Goal: Task Accomplishment & Management: Complete application form

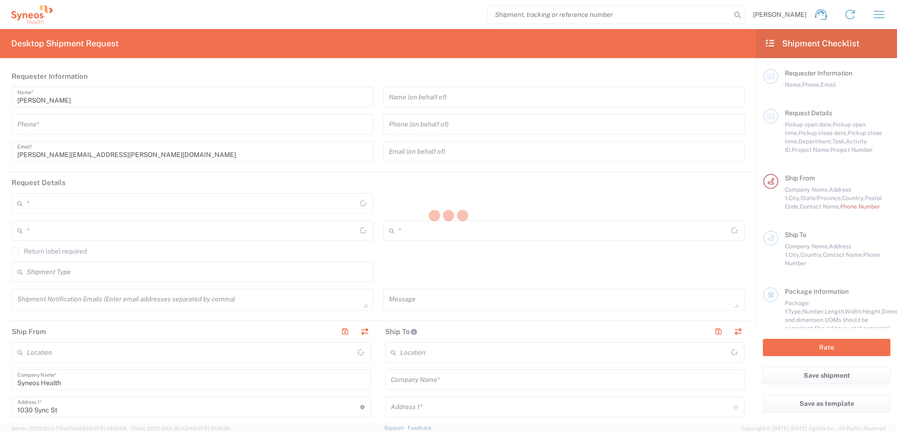
type input "[US_STATE]"
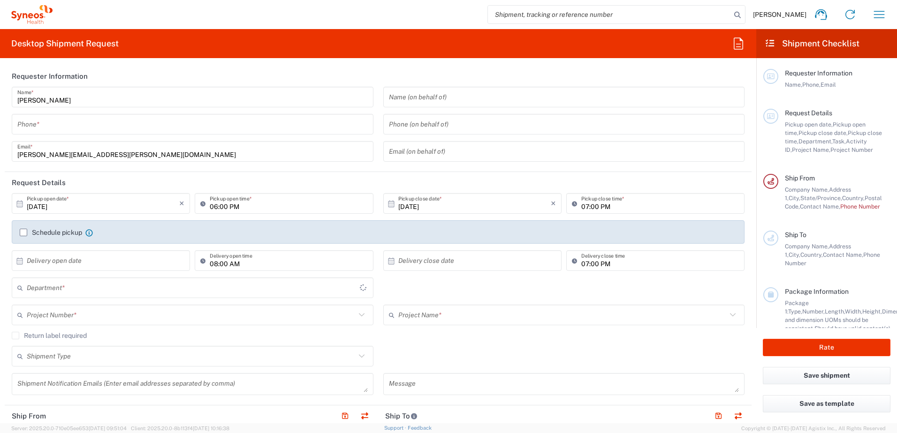
type input "[GEOGRAPHIC_DATA]"
type input "3190"
click at [91, 119] on input "tel" at bounding box center [192, 124] width 350 height 16
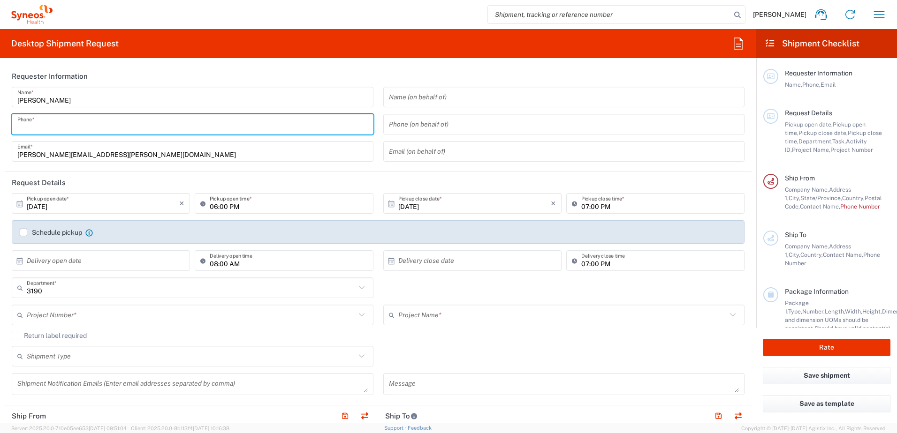
type input "[PERSON_NAME] Rsrch Grp ([GEOGRAPHIC_DATA]) In"
type input "3035422248"
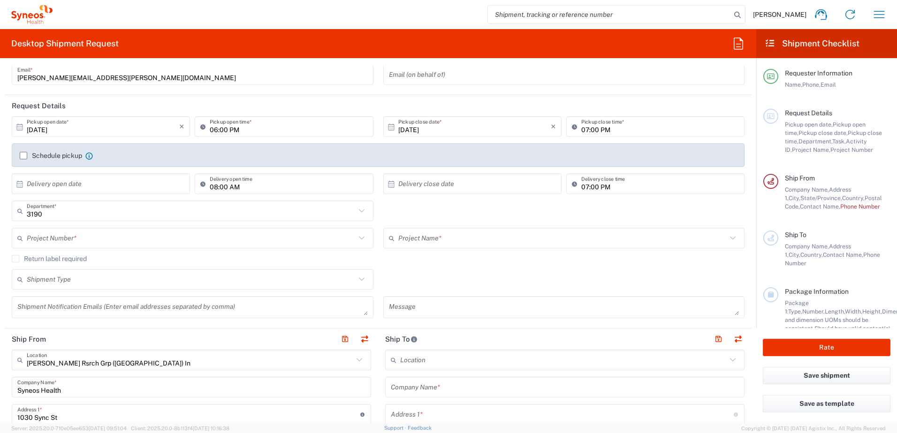
scroll to position [94, 0]
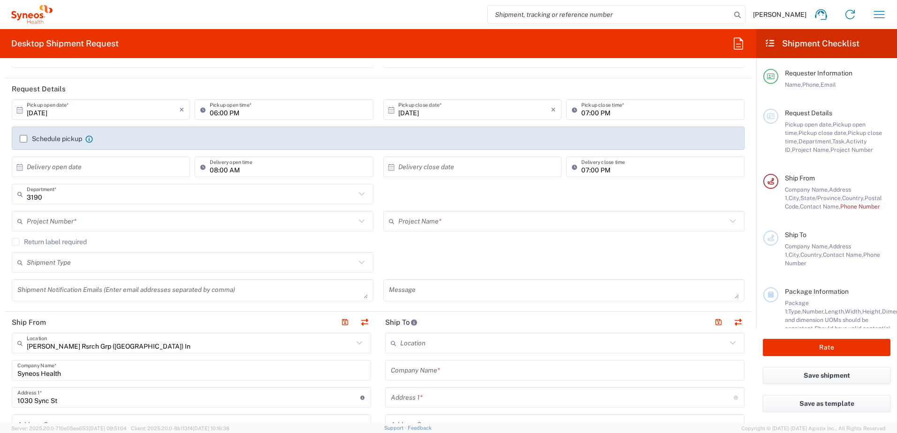
click at [90, 110] on input "[DATE]" at bounding box center [103, 110] width 152 height 16
click at [116, 155] on span "2" at bounding box center [115, 155] width 14 height 13
type input "[DATE]"
click at [210, 113] on input "06:00 PM" at bounding box center [289, 110] width 158 height 16
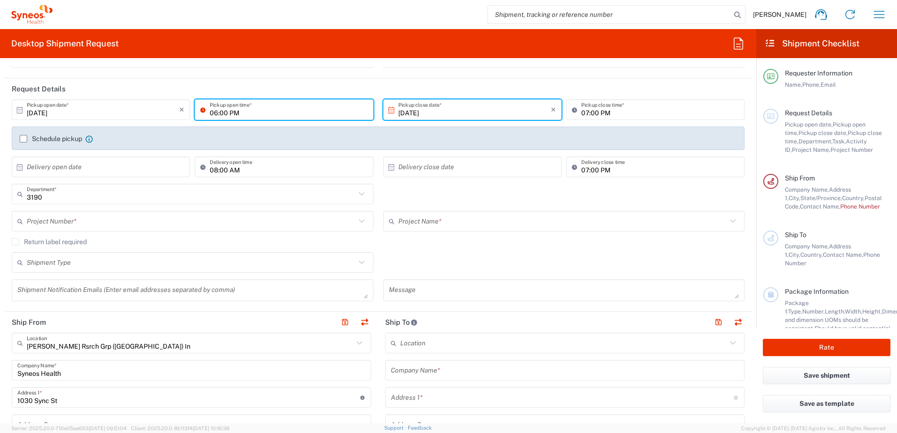
click at [234, 118] on input "06:00 PM" at bounding box center [289, 110] width 158 height 16
click at [233, 117] on input "06:00 PM" at bounding box center [289, 110] width 158 height 16
drag, startPoint x: 237, startPoint y: 114, endPoint x: 194, endPoint y: 116, distance: 43.2
click at [195, 116] on div "06:00 PM Pickup open time *" at bounding box center [284, 109] width 178 height 21
type input "08:00 AM"
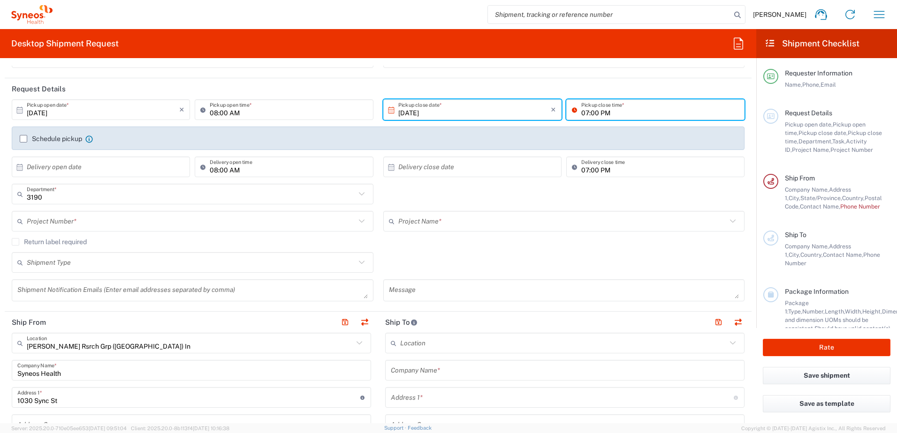
click at [595, 114] on input "07:00 PM" at bounding box center [660, 110] width 158 height 16
type input "05:00 PM"
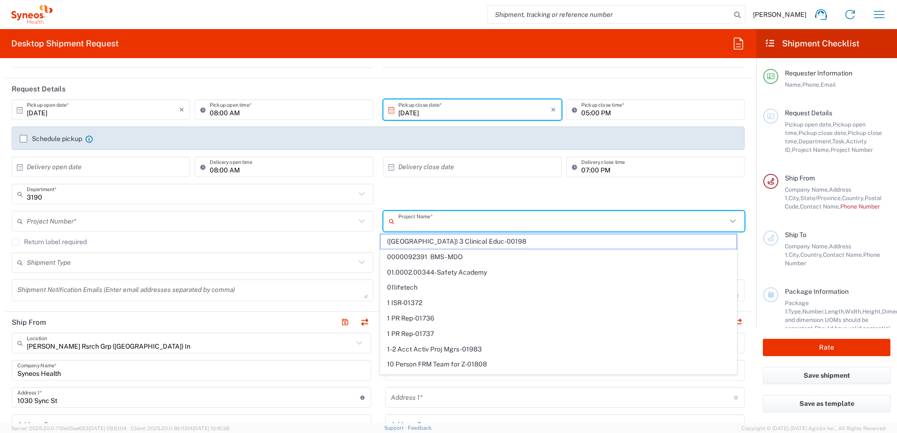
click at [613, 224] on input "text" at bounding box center [562, 221] width 329 height 16
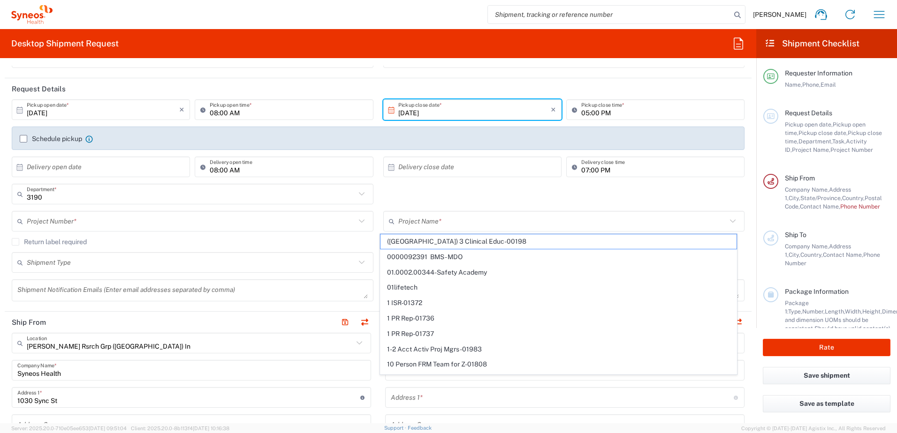
click at [499, 175] on div "× Delivery close date" at bounding box center [472, 167] width 178 height 21
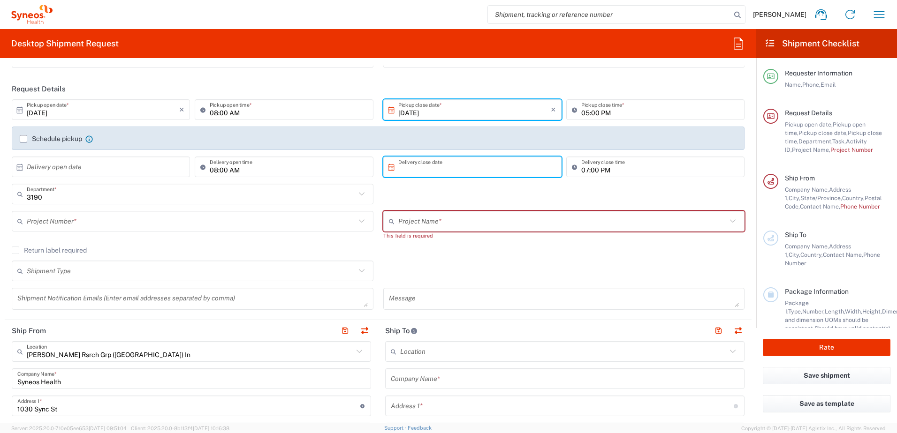
click at [67, 222] on input "text" at bounding box center [191, 221] width 329 height 16
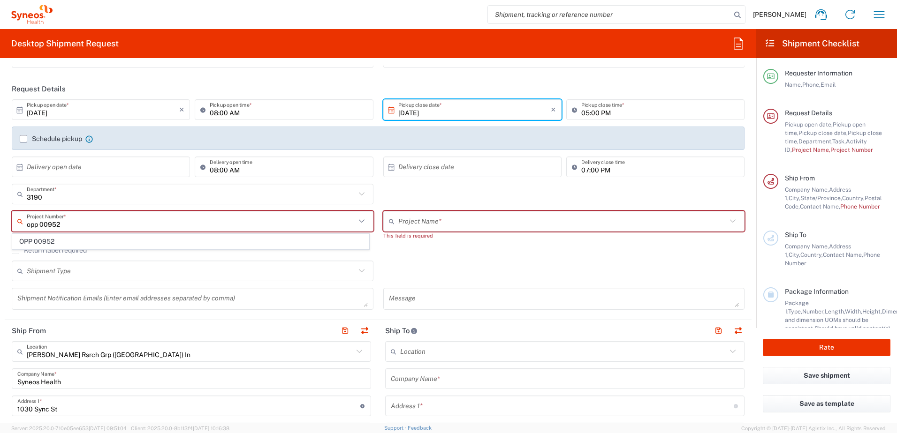
click at [75, 224] on input "opp 00952" at bounding box center [191, 221] width 329 height 16
click at [71, 241] on span "OPP 00952" at bounding box center [191, 242] width 356 height 15
type input "OPP 00952"
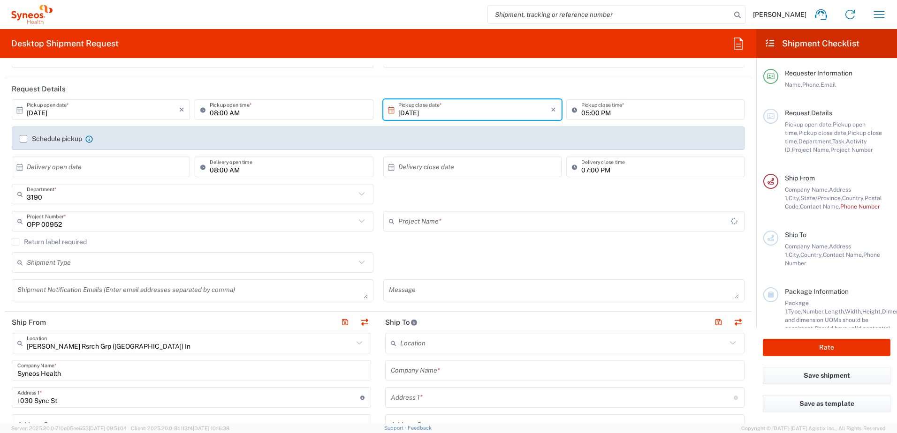
type input "802-WWC-006"
drag, startPoint x: 431, startPoint y: 264, endPoint x: 402, endPoint y: 266, distance: 28.2
click at [431, 264] on div "Shipment Type Batch Regular" at bounding box center [378, 265] width 743 height 27
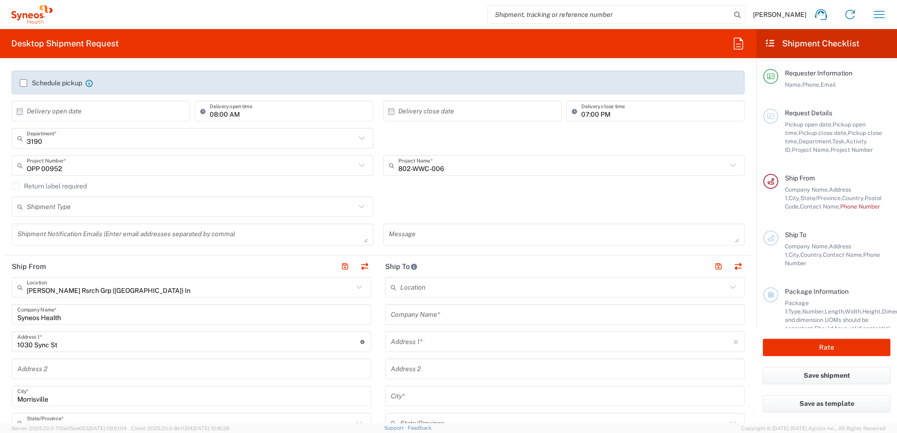
scroll to position [235, 0]
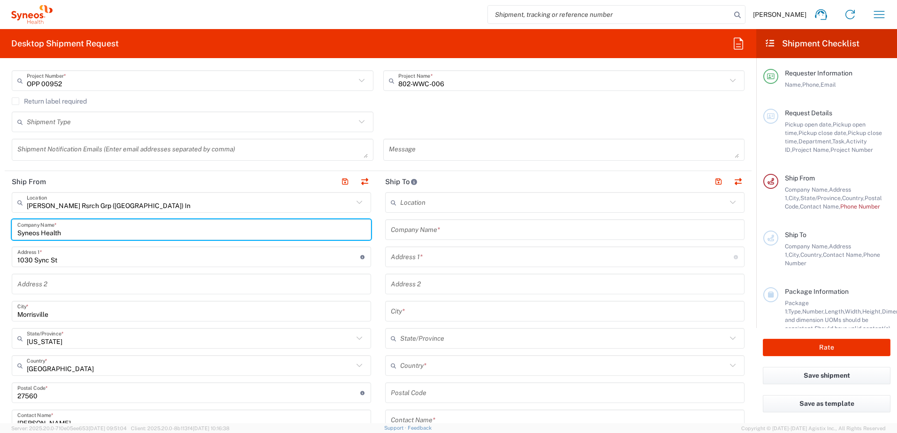
drag, startPoint x: 97, startPoint y: 232, endPoint x: -176, endPoint y: 222, distance: 273.2
click at [0, 222] on html "[PERSON_NAME] Home Shipment estimator Shipment tracking Desktop shipment reques…" at bounding box center [448, 216] width 897 height 433
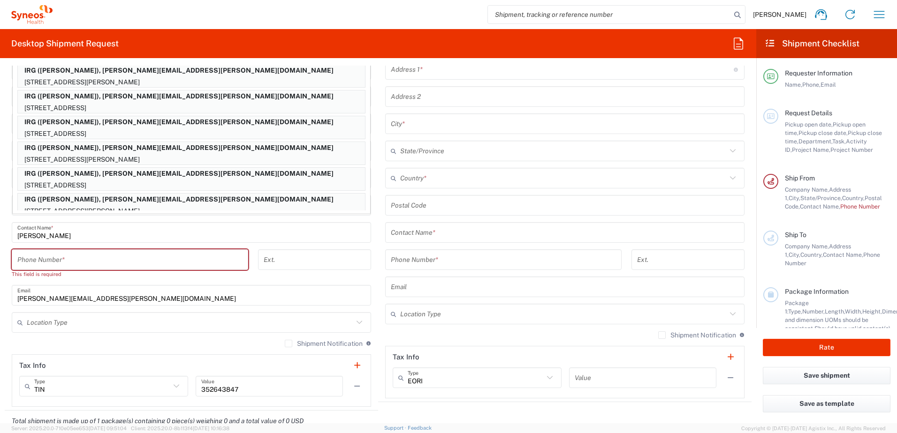
scroll to position [0, 0]
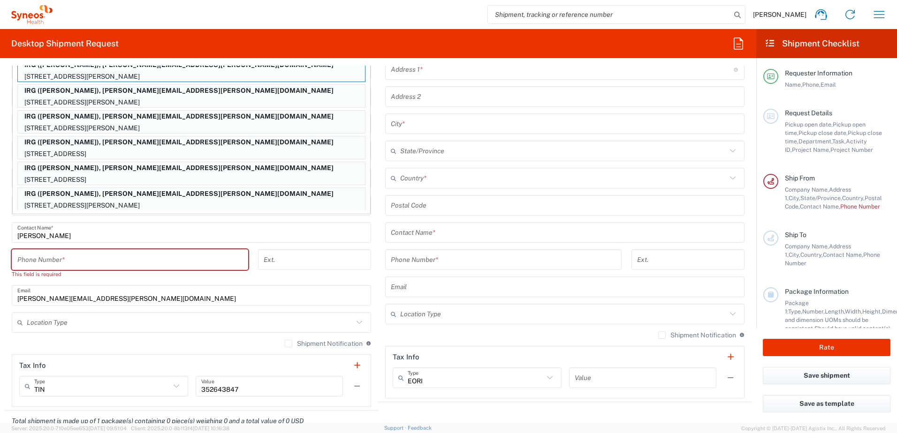
type input "irg"
click at [510, 177] on input "text" at bounding box center [563, 178] width 326 height 16
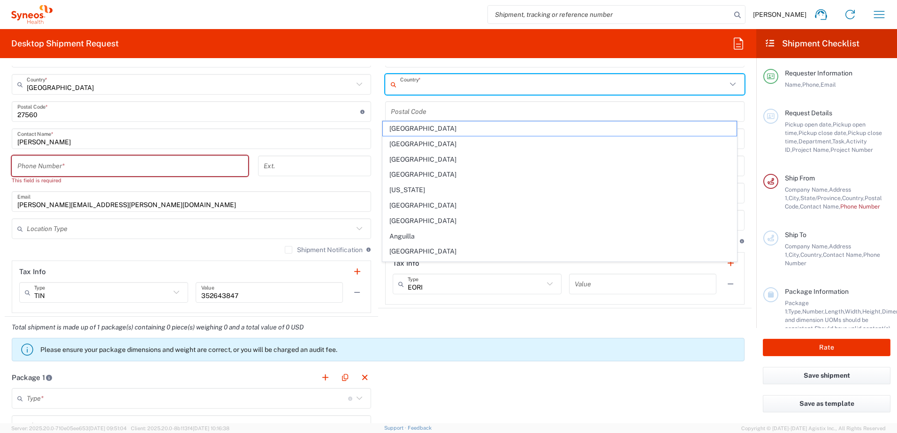
scroll to position [375, 0]
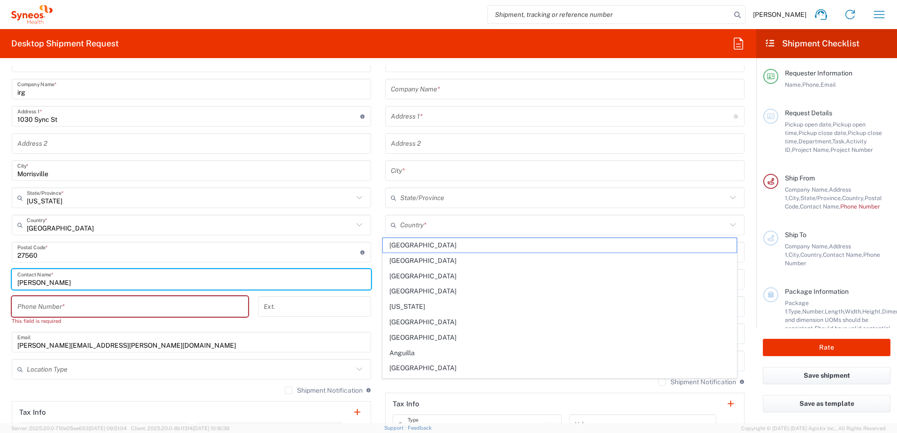
drag, startPoint x: 74, startPoint y: 276, endPoint x: -85, endPoint y: 273, distance: 159.0
click at [0, 273] on html "[PERSON_NAME] Home Shipment estimator Shipment tracking Desktop shipment reques…" at bounding box center [448, 216] width 897 height 433
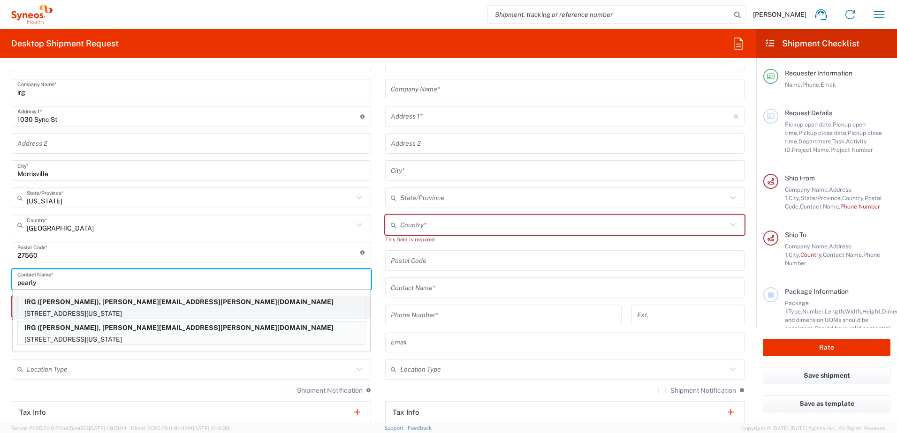
type input "pearly"
click at [201, 306] on p "IRG ([PERSON_NAME]), [PERSON_NAME][EMAIL_ADDRESS][PERSON_NAME][DOMAIN_NAME]" at bounding box center [191, 302] width 347 height 12
type input "IRG"
type input "[STREET_ADDRESS]"
type input "APT 13DE"
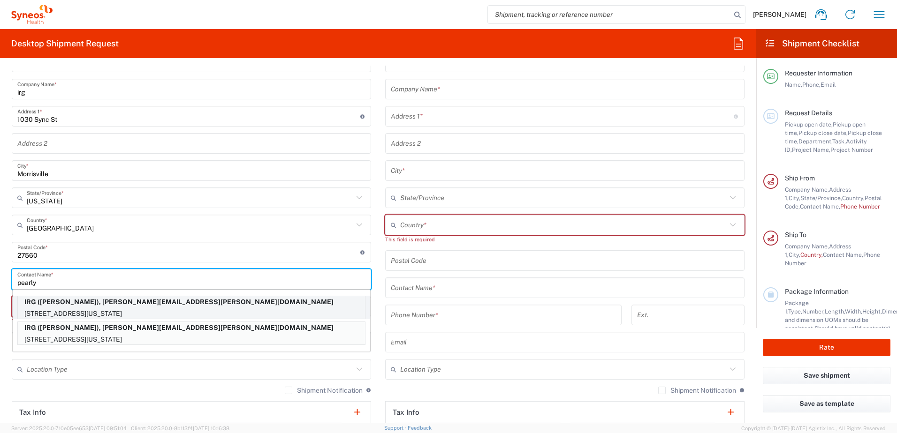
type input "[US_STATE]"
type input "10021"
type input "[PERSON_NAME]"
type input "9174499194"
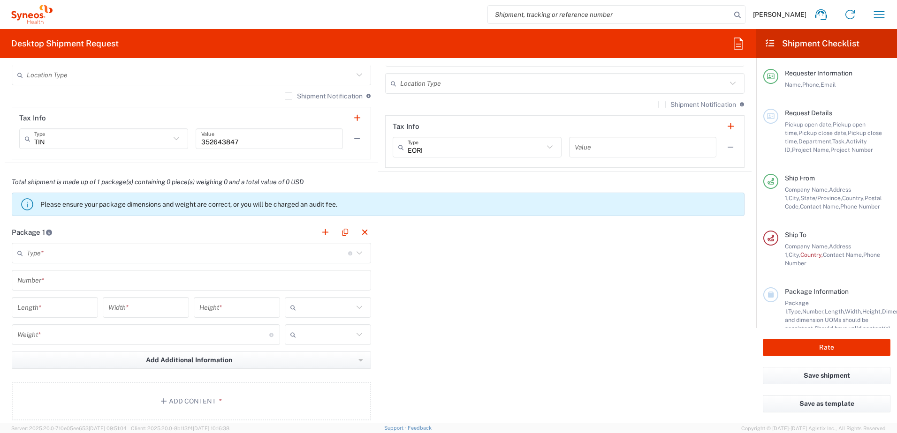
scroll to position [704, 0]
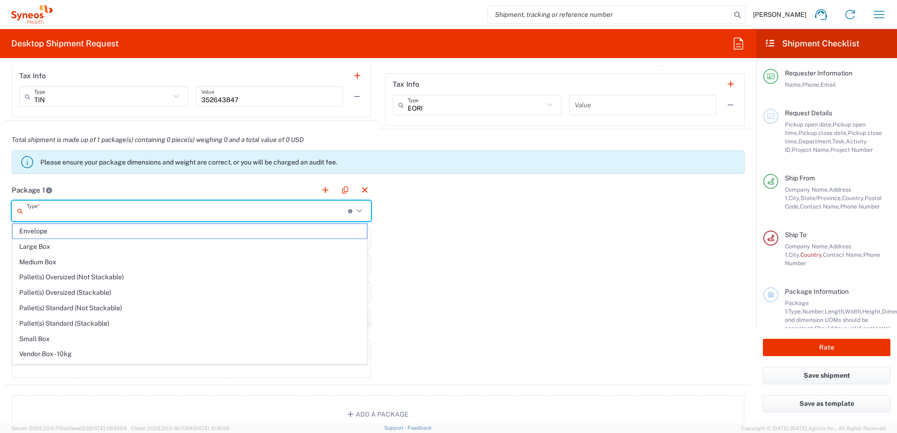
click at [85, 217] on input "text" at bounding box center [187, 211] width 321 height 16
click at [99, 232] on span "Envelope" at bounding box center [190, 231] width 354 height 15
type input "Envelope"
type input "1"
type input "9.5"
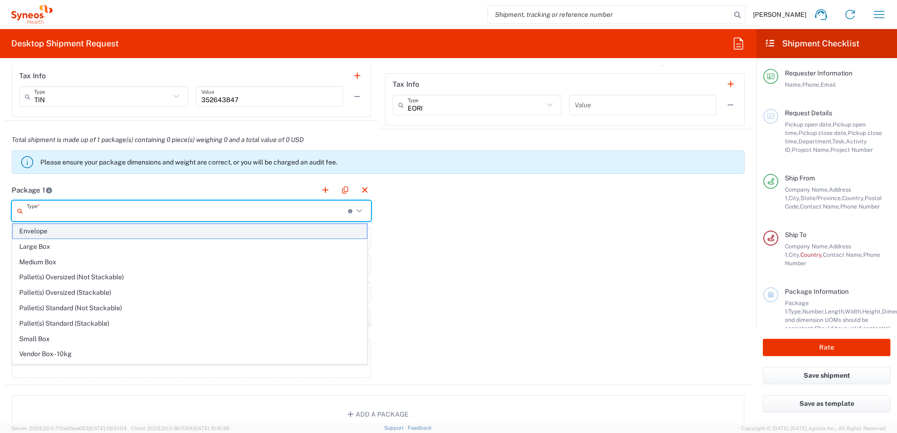
type input "12.5"
type input "0.25"
type input "in"
type input "0.45"
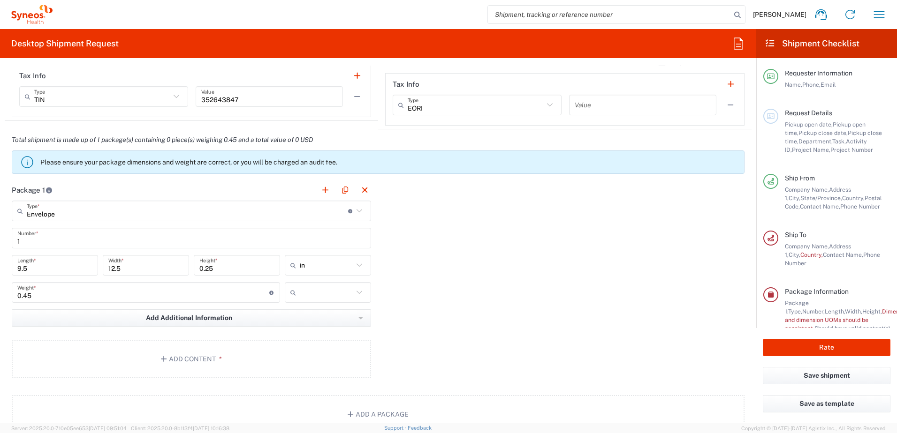
click at [302, 297] on input "text" at bounding box center [326, 292] width 53 height 15
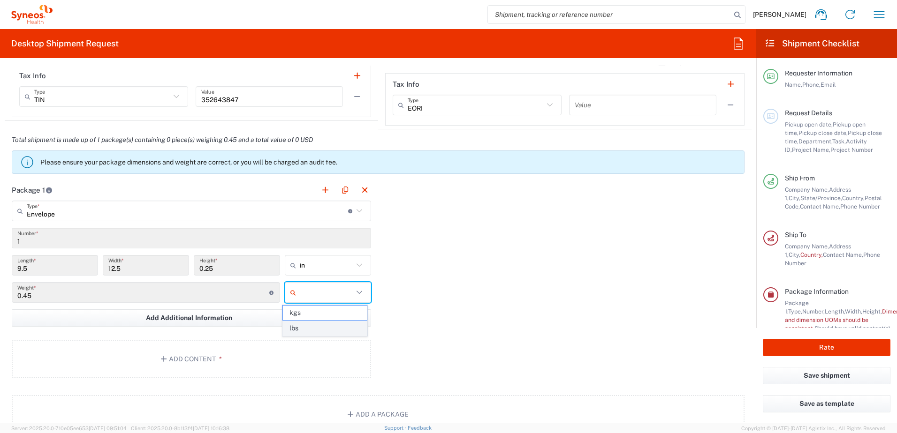
click at [308, 326] on span "lbs" at bounding box center [324, 328] width 83 height 15
type input "lbs"
click at [251, 358] on button "Add Content *" at bounding box center [191, 359] width 359 height 38
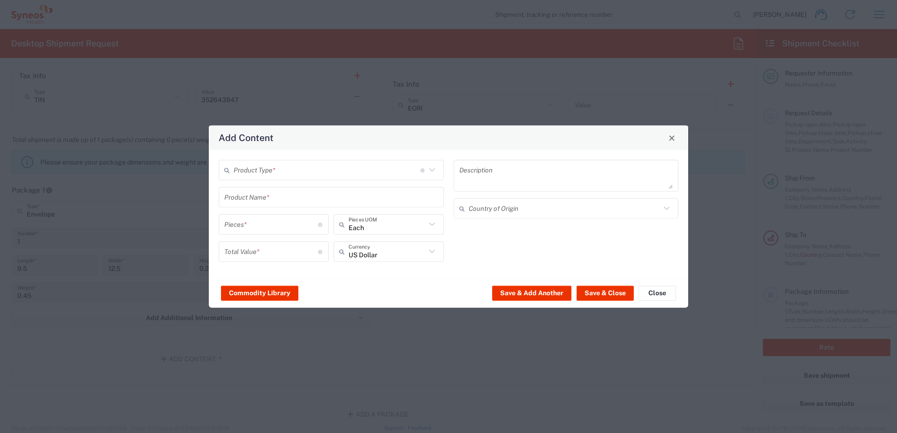
click at [262, 172] on input "text" at bounding box center [327, 170] width 187 height 16
click at [283, 184] on span "Documents" at bounding box center [331, 190] width 223 height 15
type input "Documents"
type input "1"
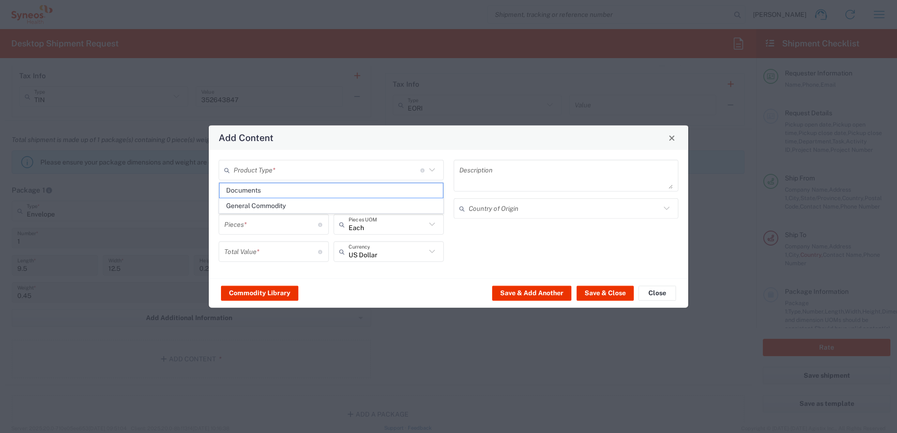
type input "1"
type textarea "Documents"
click at [599, 301] on button "Save & Close" at bounding box center [605, 293] width 57 height 15
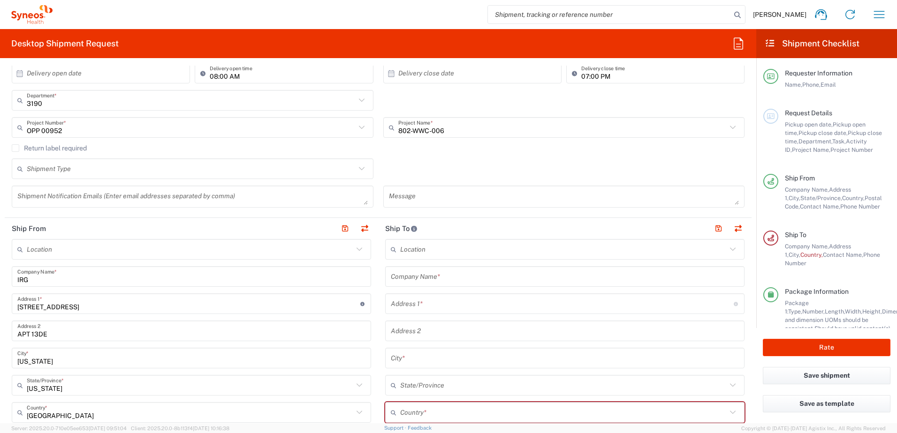
scroll to position [328, 0]
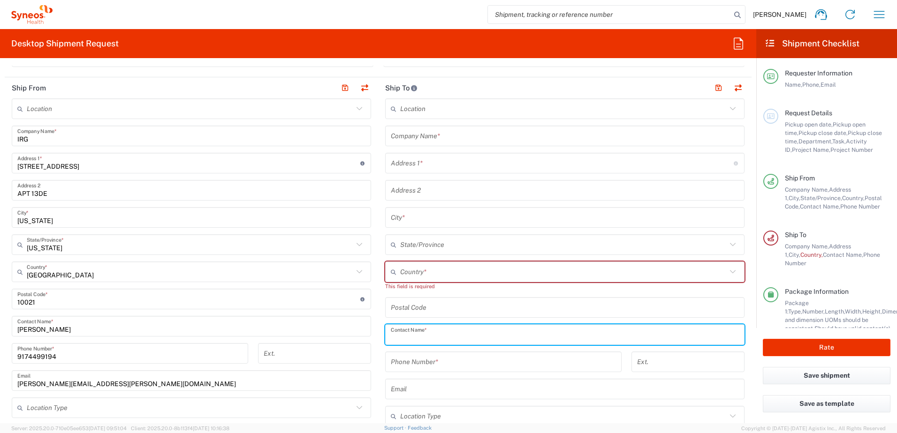
click at [428, 343] on input "text" at bounding box center [565, 335] width 348 height 16
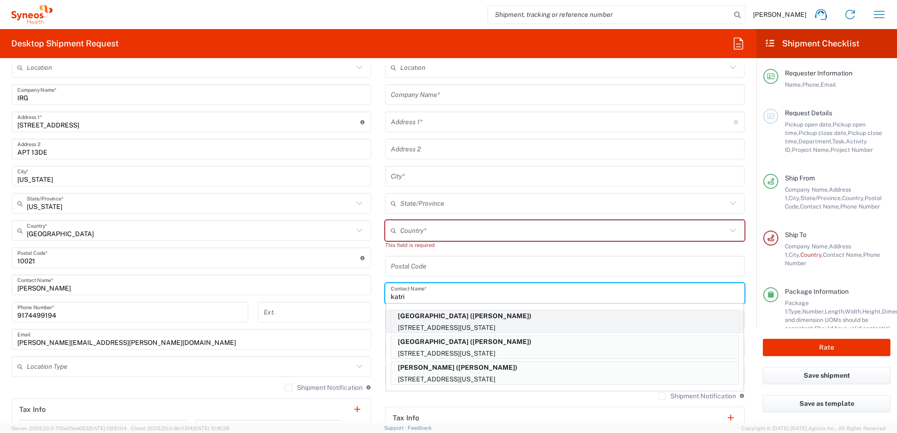
scroll to position [422, 0]
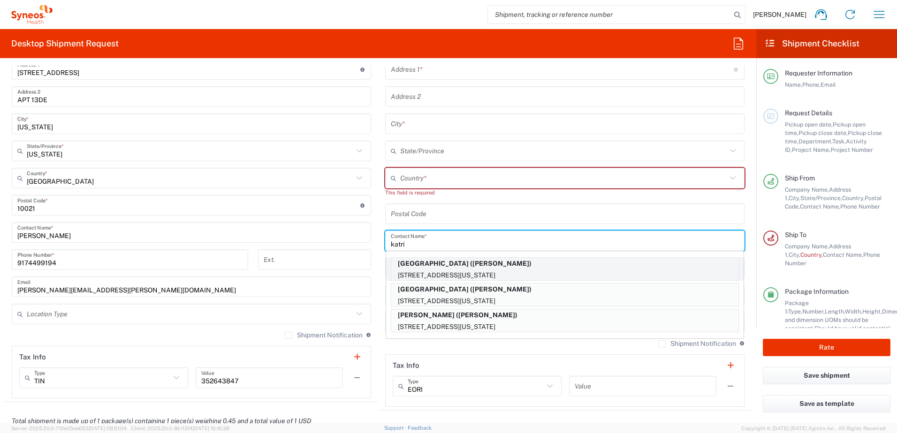
type input "katri"
click at [524, 270] on p "[STREET_ADDRESS][US_STATE]" at bounding box center [564, 276] width 347 height 12
type input "[GEOGRAPHIC_DATA]"
type input "[STREET_ADDRESS]"
type input "PH-19"
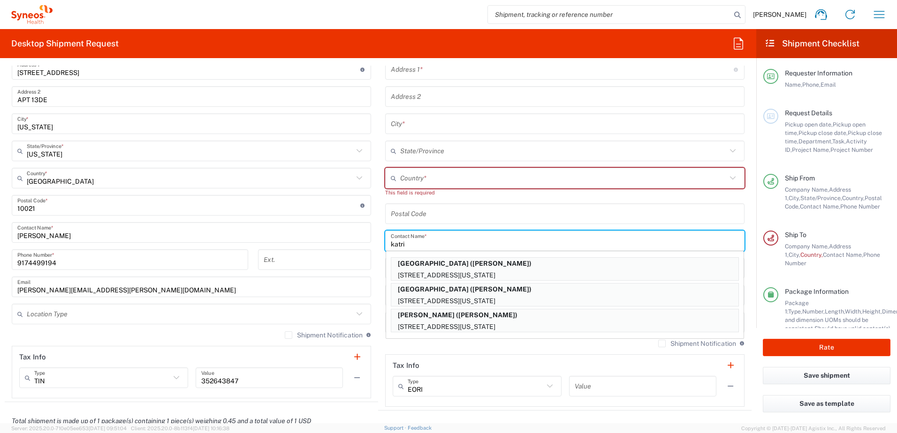
type input "[US_STATE]"
type input "[GEOGRAPHIC_DATA]"
type input "10032"
type input "[PERSON_NAME]"
type input "2123052077"
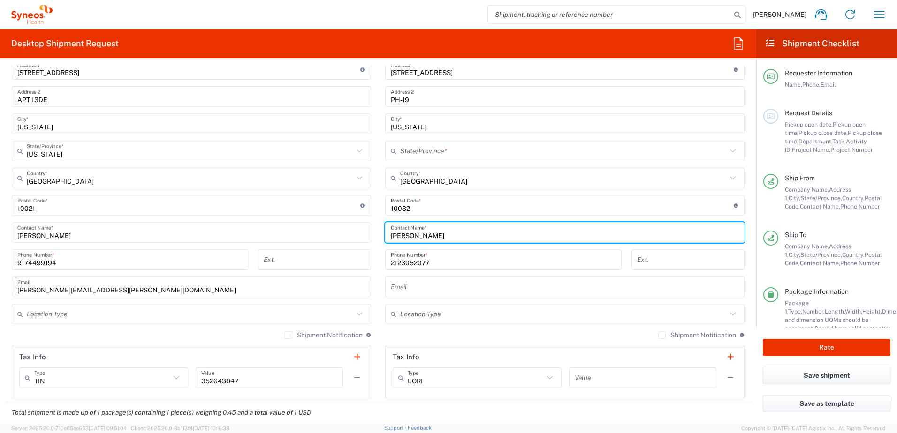
type input "[US_STATE]"
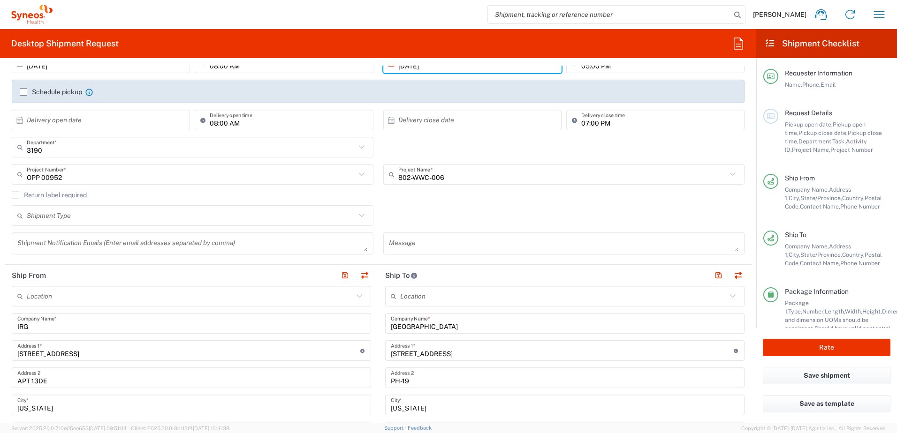
scroll to position [0, 0]
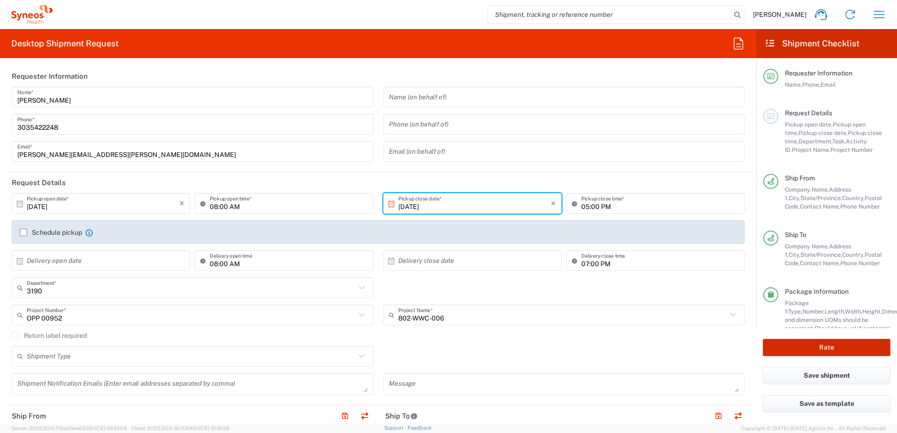
click at [784, 348] on button "Rate" at bounding box center [827, 347] width 128 height 17
type input "OPP 00952"
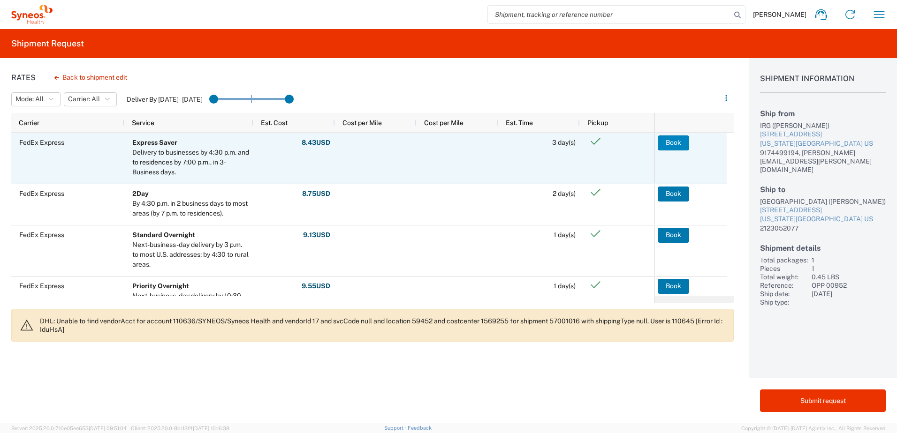
click at [681, 143] on button "Book" at bounding box center [673, 143] width 31 height 15
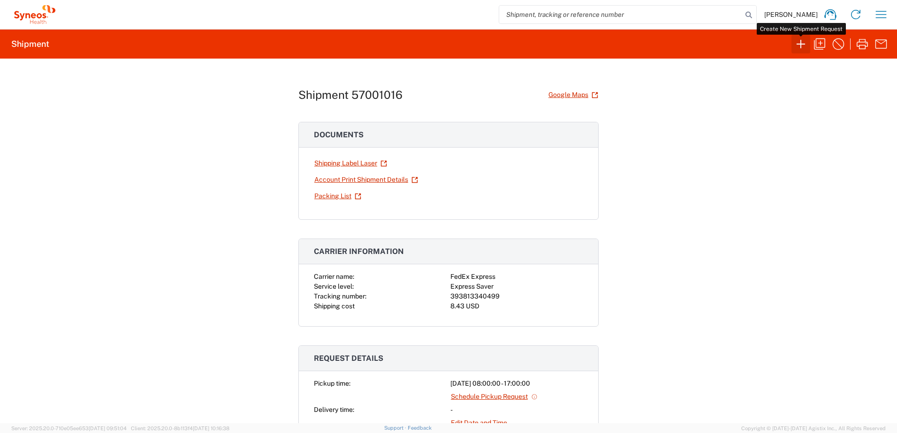
click at [798, 48] on icon "button" at bounding box center [800, 44] width 15 height 15
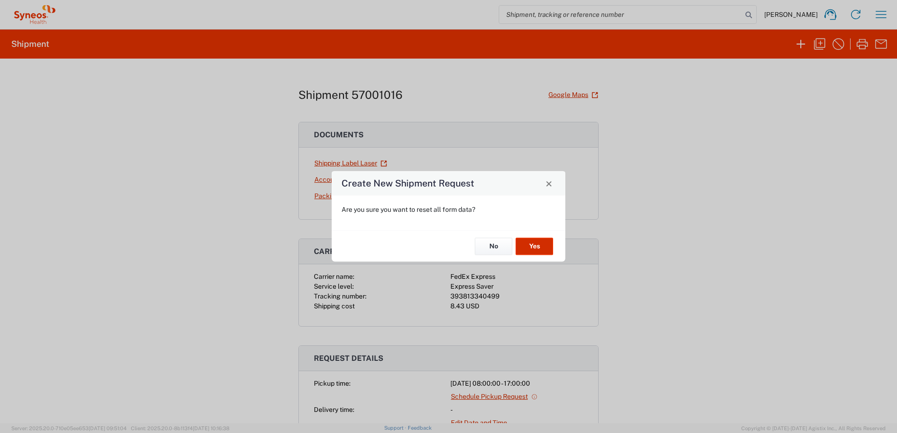
click at [524, 244] on button "Yes" at bounding box center [535, 246] width 38 height 17
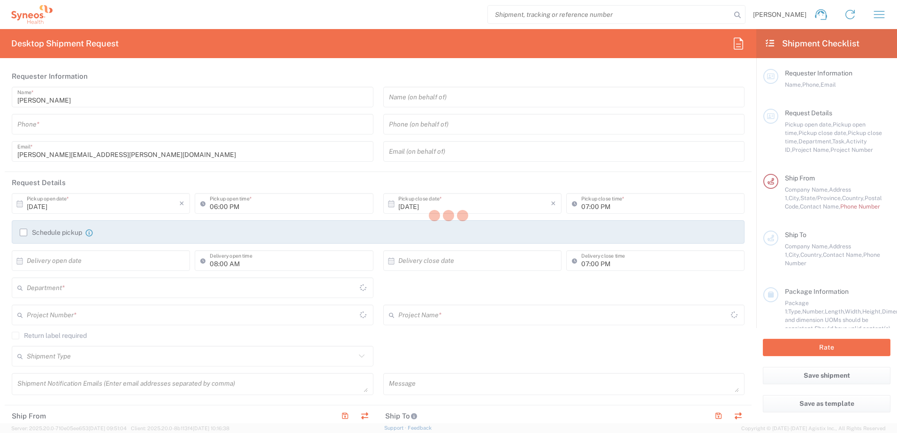
type input "3190"
type input "[US_STATE]"
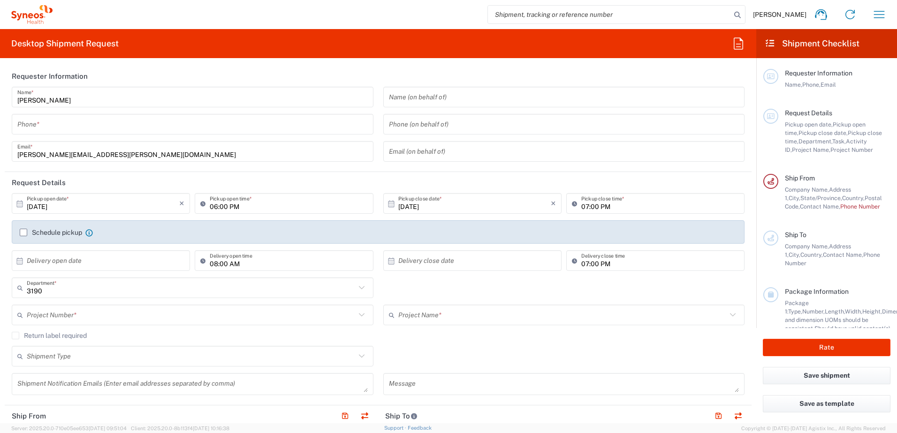
click at [102, 117] on input "tel" at bounding box center [192, 124] width 350 height 16
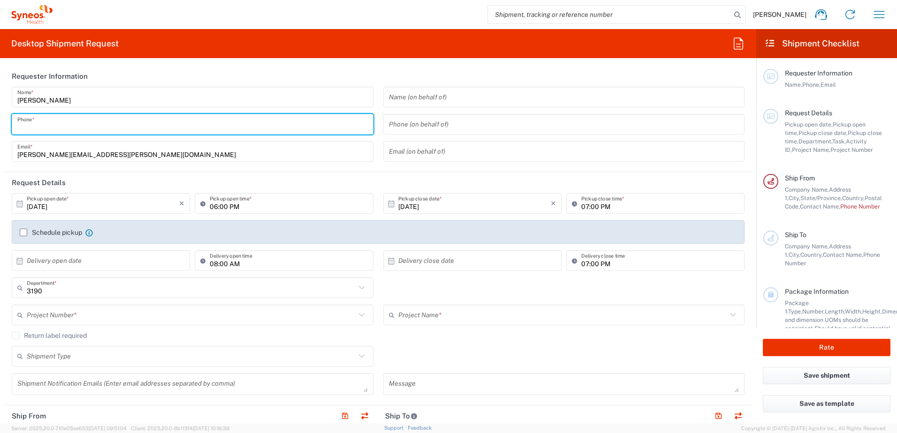
type input "3035422248"
click at [94, 211] on input "[DATE]" at bounding box center [103, 204] width 152 height 16
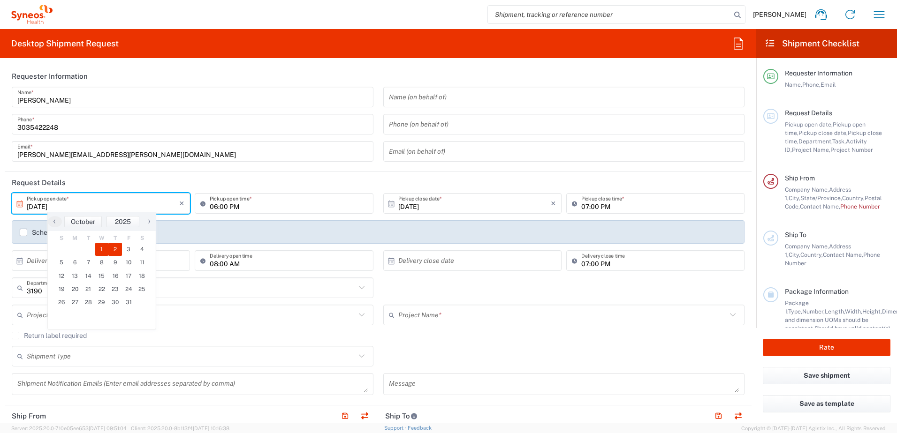
click at [119, 248] on span "2" at bounding box center [115, 249] width 14 height 13
type input "[DATE]"
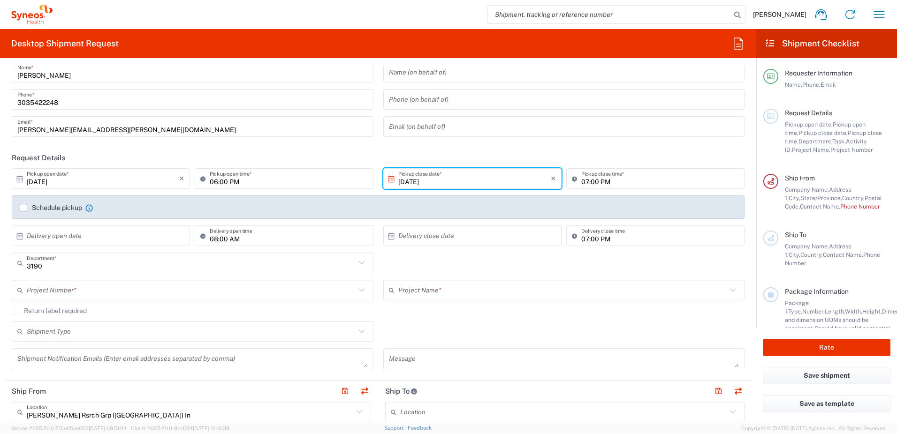
scroll to position [47, 0]
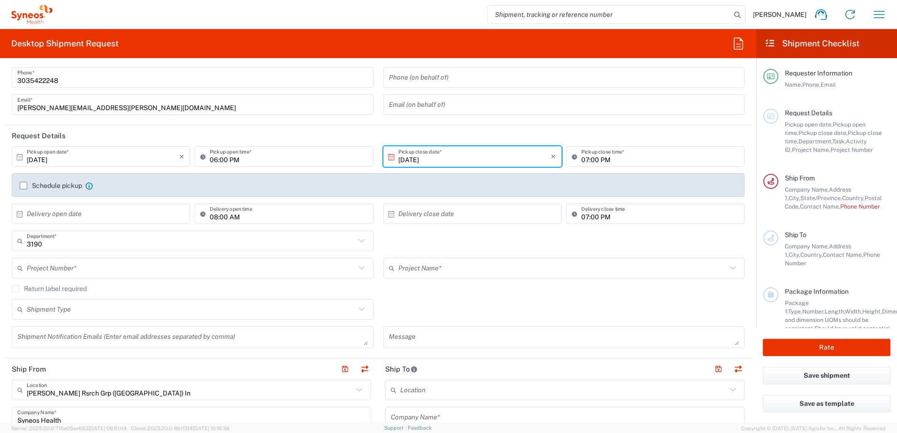
click at [85, 267] on input "text" at bounding box center [191, 268] width 329 height 16
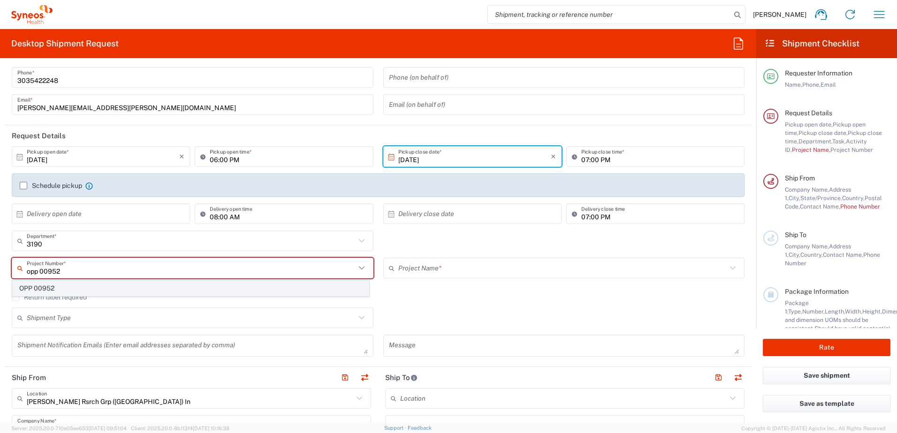
click at [79, 285] on span "OPP 00952" at bounding box center [191, 288] width 356 height 15
type input "OPP 00952"
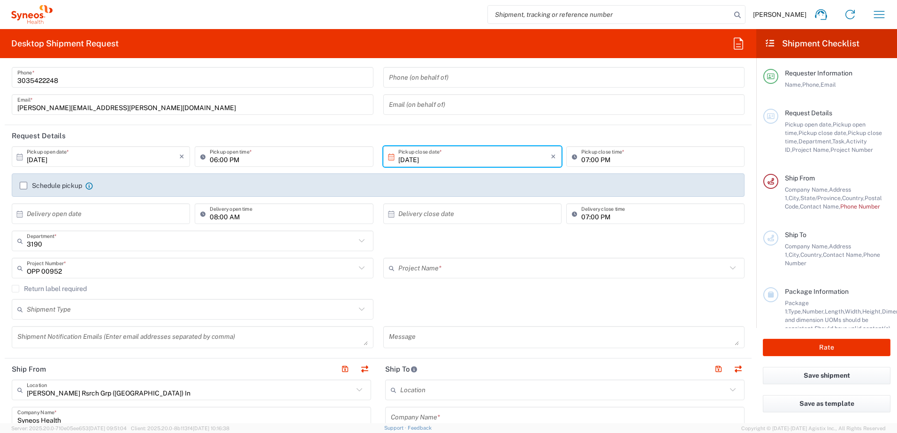
type input "802-WWC-006"
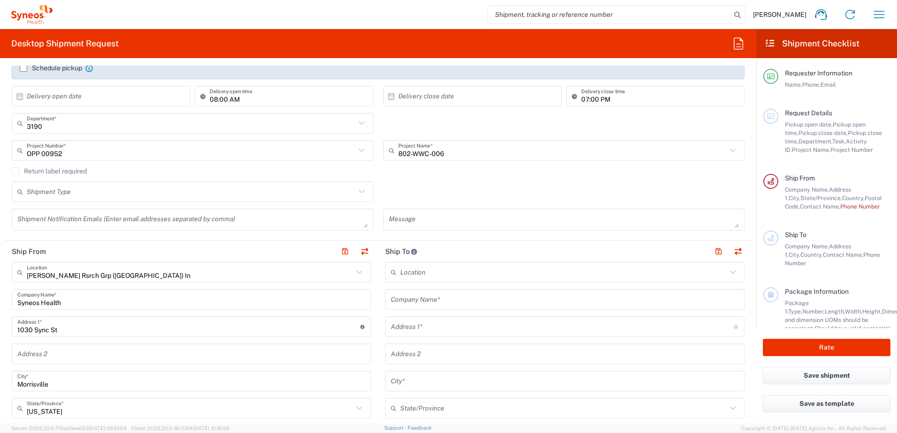
scroll to position [235, 0]
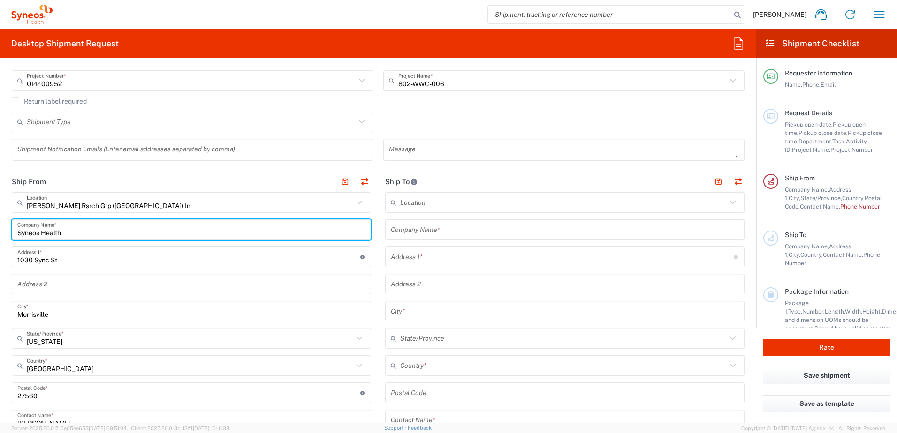
drag, startPoint x: 75, startPoint y: 228, endPoint x: -148, endPoint y: 250, distance: 223.9
click at [0, 250] on html "[PERSON_NAME] Home Shipment estimator Shipment tracking Desktop shipment reques…" at bounding box center [448, 216] width 897 height 433
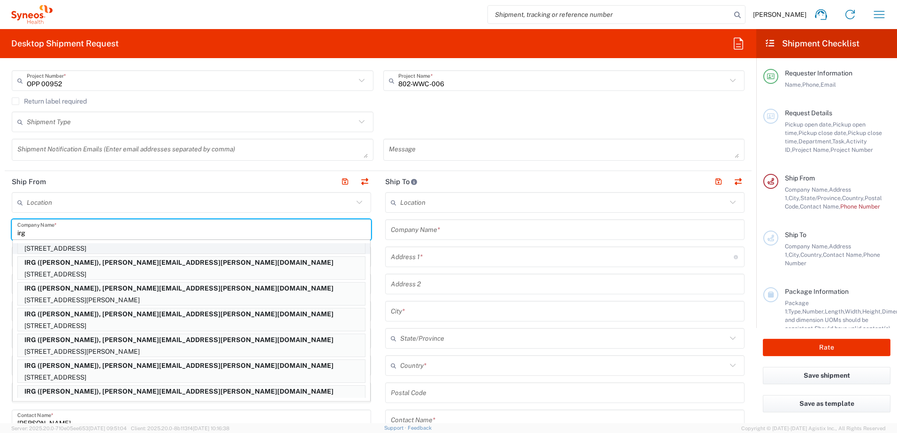
scroll to position [94, 0]
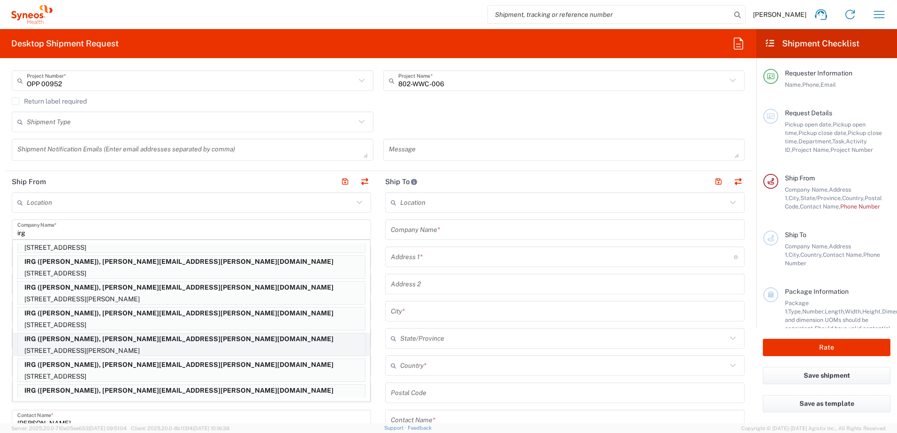
click at [150, 342] on p "IRG ([PERSON_NAME]), [PERSON_NAME][EMAIL_ADDRESS][PERSON_NAME][DOMAIN_NAME]" at bounding box center [191, 340] width 347 height 12
type input "IRG"
type input "[STREET_ADDRESS][PERSON_NAME]"
type input "BENNINGTON"
type input "[US_STATE]"
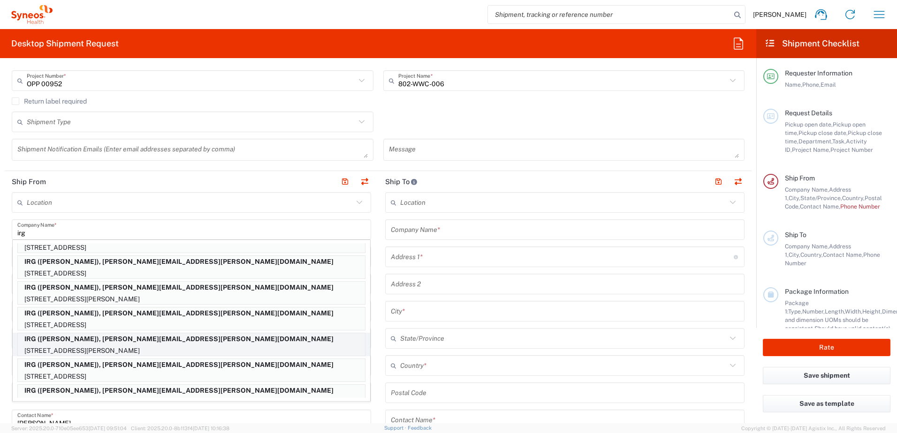
type input "05201"
type input "[PERSON_NAME]"
type input "7724753611"
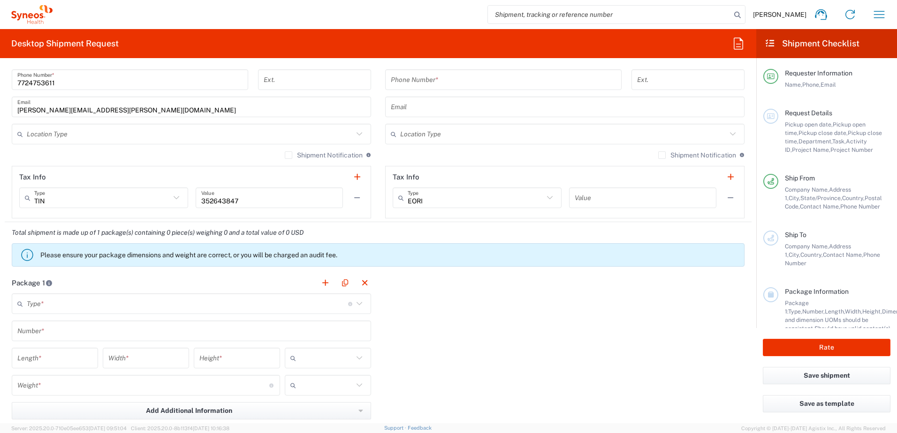
scroll to position [657, 0]
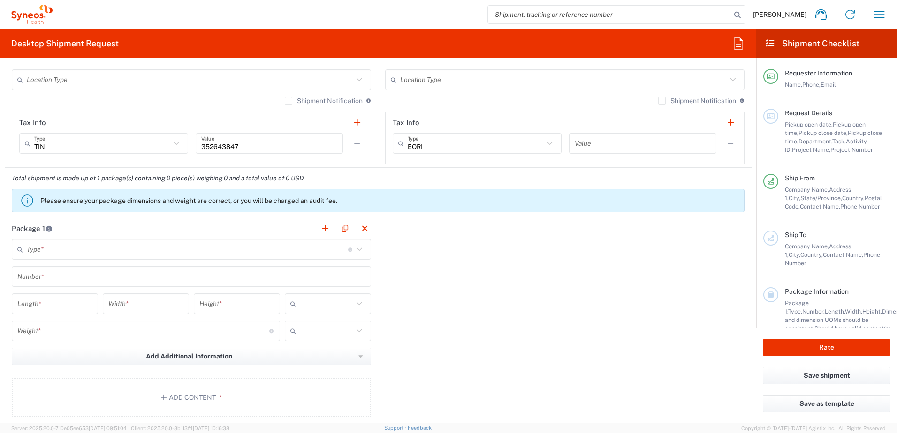
click at [49, 255] on input "text" at bounding box center [187, 250] width 321 height 16
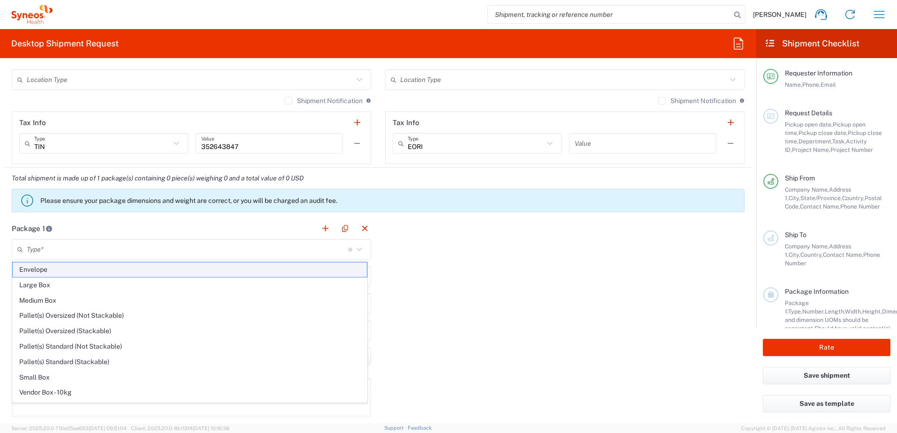
click at [66, 272] on span "Envelope" at bounding box center [190, 270] width 354 height 15
type input "Envelope"
type input "1"
type input "9.5"
type input "12.5"
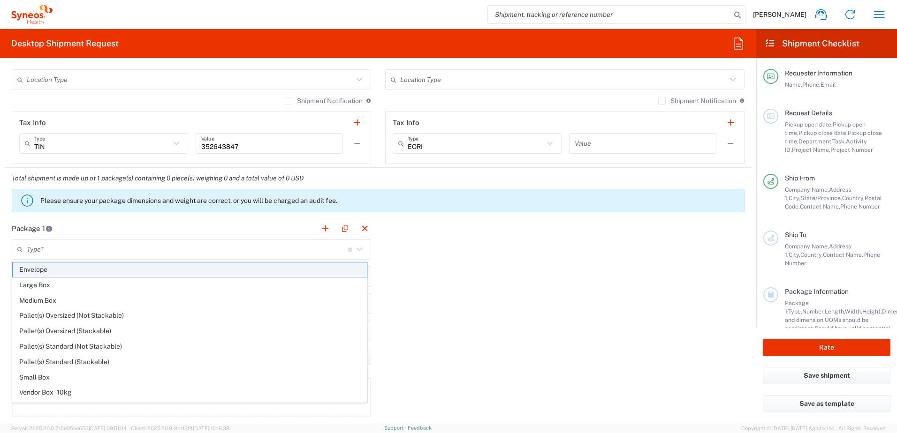
type input "0.25"
type input "in"
type input "0.45"
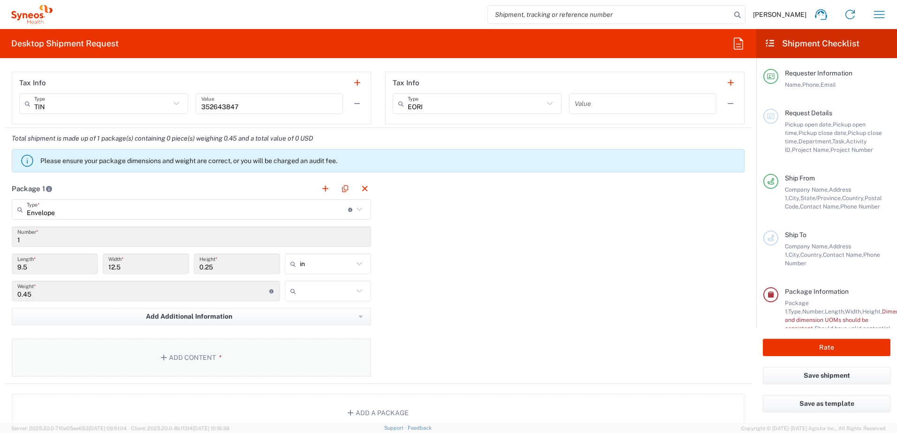
scroll to position [751, 0]
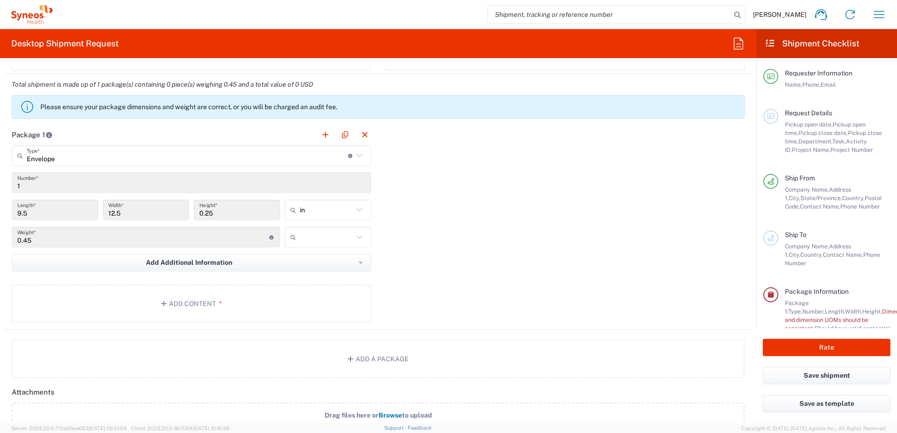
click at [300, 231] on input "text" at bounding box center [326, 237] width 53 height 15
click at [310, 273] on span "lbs" at bounding box center [324, 273] width 83 height 15
type input "lbs"
click at [257, 297] on button "Add Content *" at bounding box center [191, 304] width 359 height 38
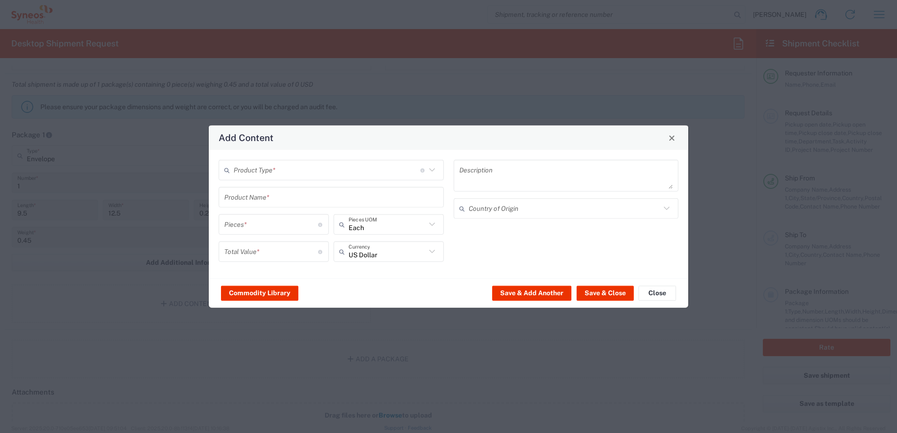
click at [272, 173] on input "text" at bounding box center [327, 170] width 187 height 16
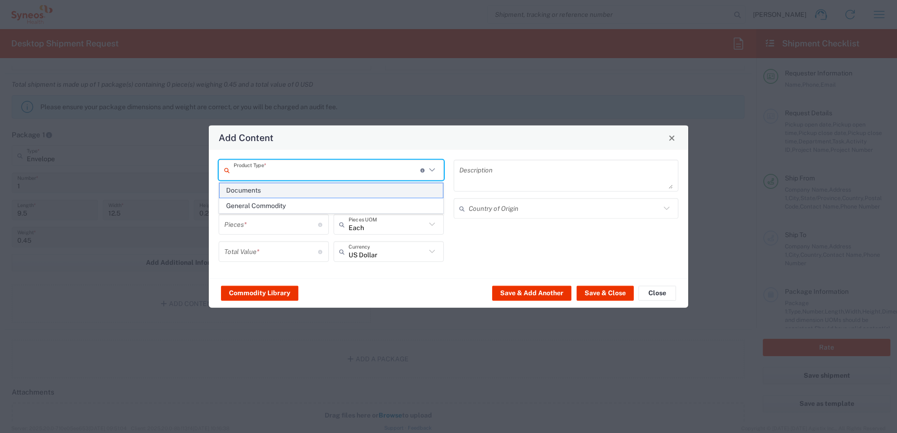
click at [272, 187] on span "Documents" at bounding box center [331, 190] width 223 height 15
type input "Documents"
type input "1"
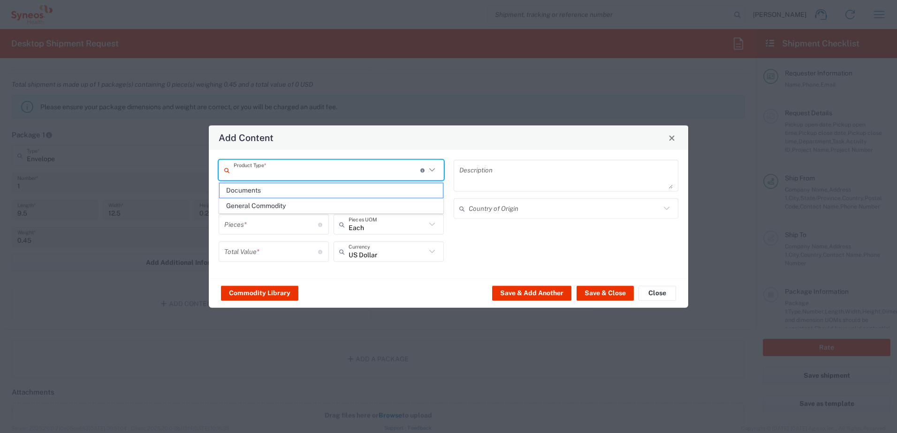
type textarea "Documents"
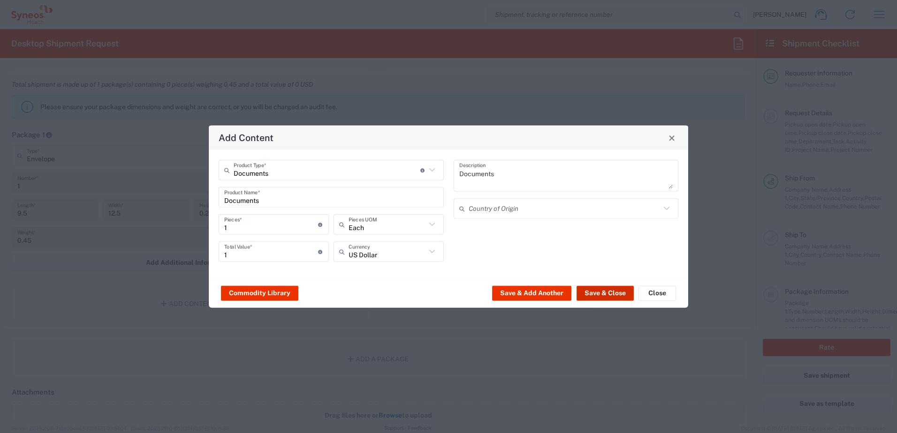
click at [590, 293] on button "Save & Close" at bounding box center [605, 293] width 57 height 15
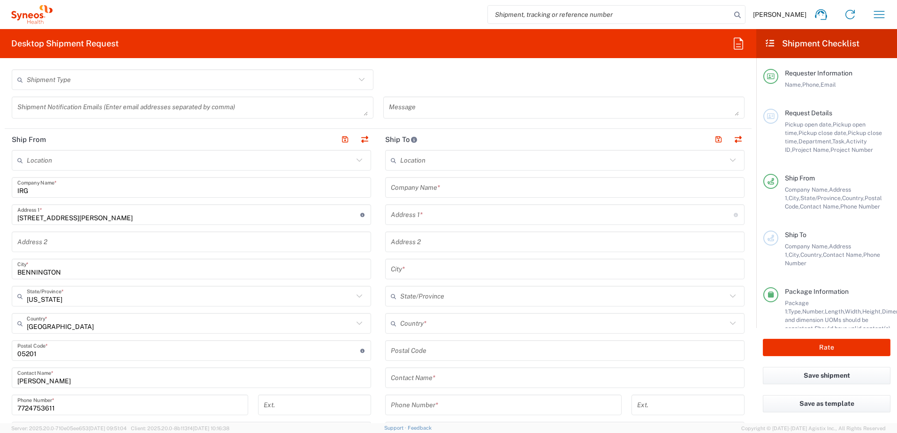
scroll to position [328, 0]
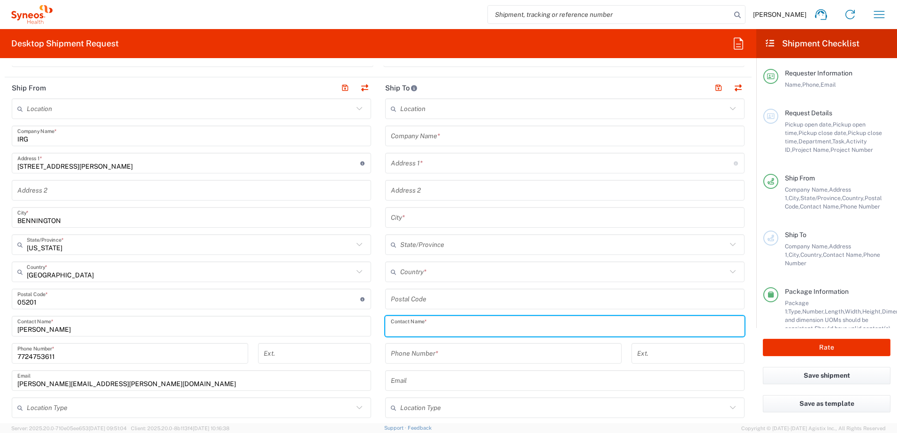
click at [445, 326] on input "text" at bounding box center [565, 327] width 348 height 16
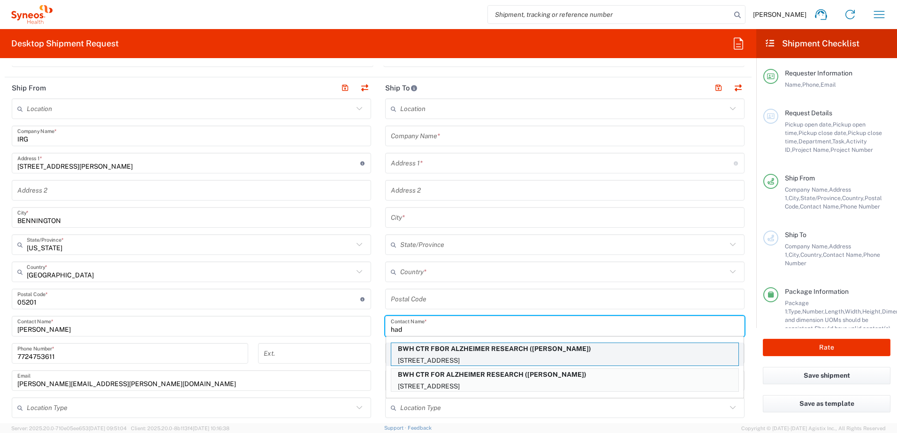
type input "had"
click at [581, 357] on p "[STREET_ADDRESS]" at bounding box center [564, 361] width 347 height 12
type input "BWH CTR FBOR ALZHEIMER RESEARCH"
type input "[STREET_ADDRESS]"
type input "[GEOGRAPHIC_DATA]"
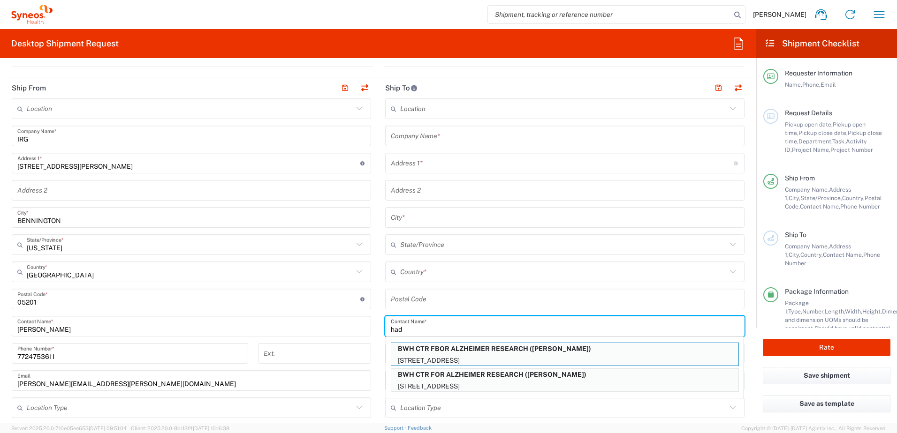
type input "[GEOGRAPHIC_DATA]"
type input "02115"
type input "[PERSON_NAME]"
type input "6177328516"
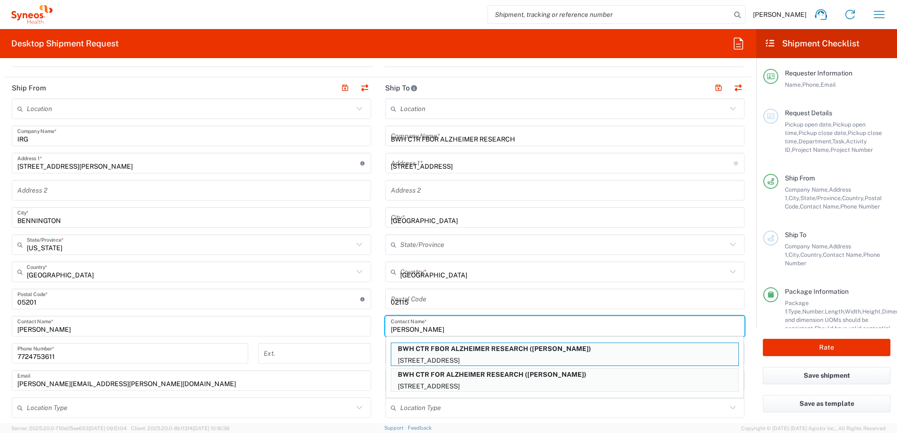
type input "[US_STATE]"
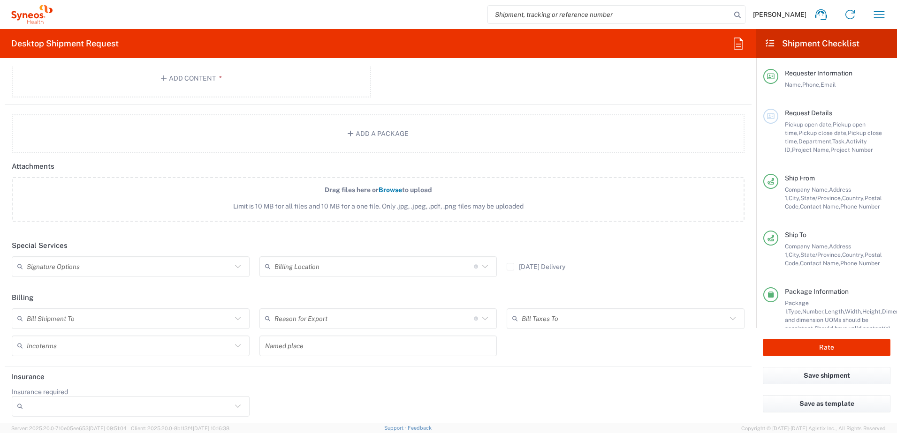
scroll to position [1032, 0]
click at [790, 349] on button "Rate" at bounding box center [827, 347] width 128 height 17
type input "OPP 00952"
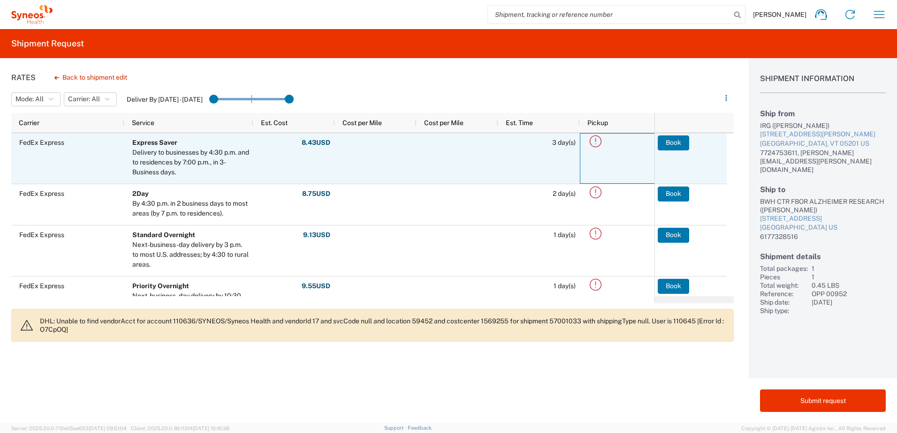
click at [592, 146] on icon at bounding box center [596, 142] width 12 height 12
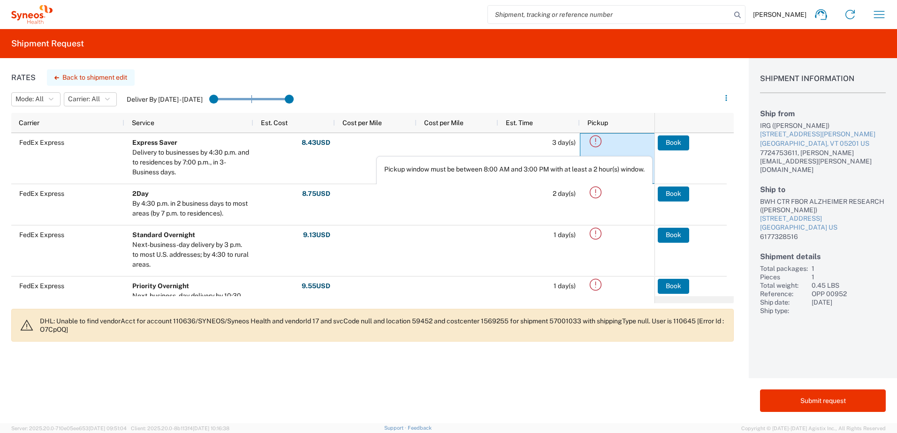
click at [80, 75] on button "Back to shipment edit" at bounding box center [91, 77] width 88 height 16
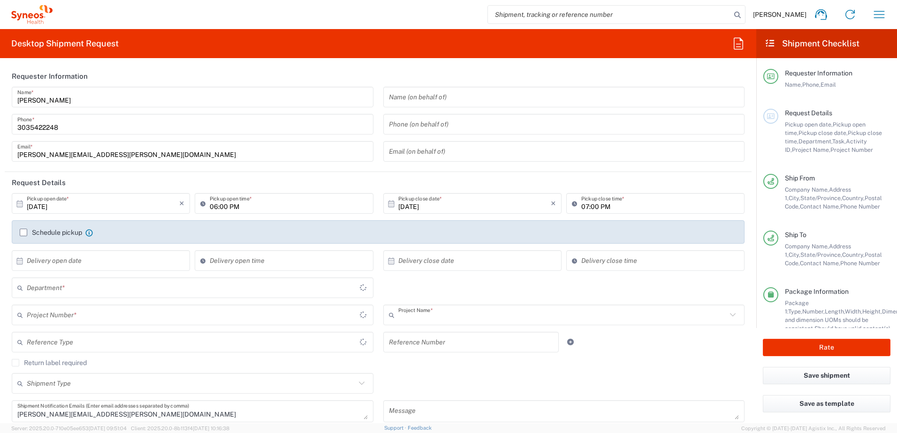
type input "802-WWC-006"
type input "[US_STATE]"
type input "Envelope"
type input "3190"
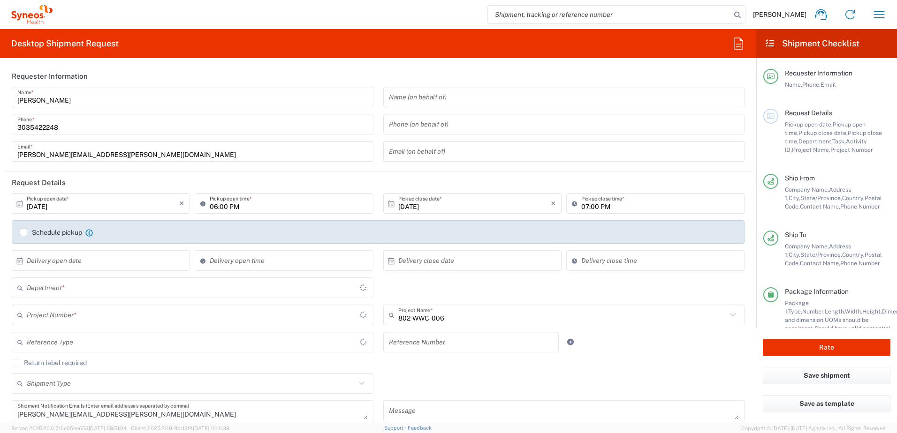
type input "OPP 00952"
click at [225, 209] on input "06:00 PM" at bounding box center [289, 204] width 158 height 16
click at [249, 208] on input "08:00 PM" at bounding box center [289, 204] width 158 height 16
type input "08:00 AM"
click at [583, 208] on input "07:00 PM" at bounding box center [660, 204] width 158 height 16
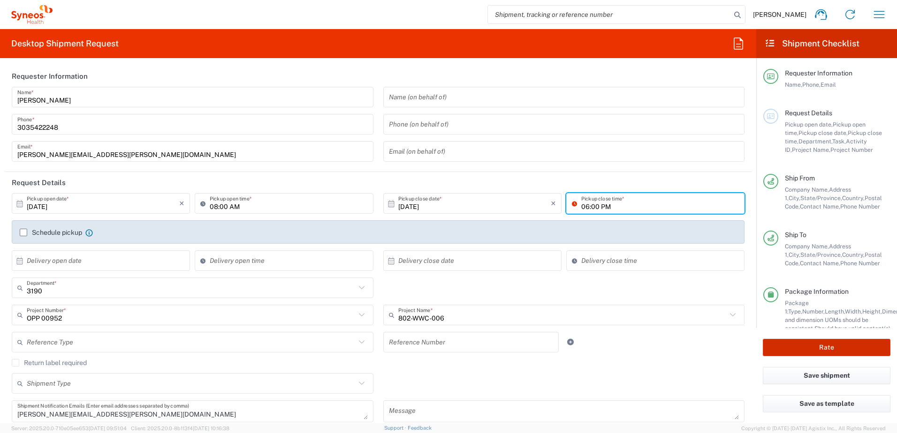
type input "06:00 PM"
click at [827, 342] on button "Rate" at bounding box center [827, 347] width 128 height 17
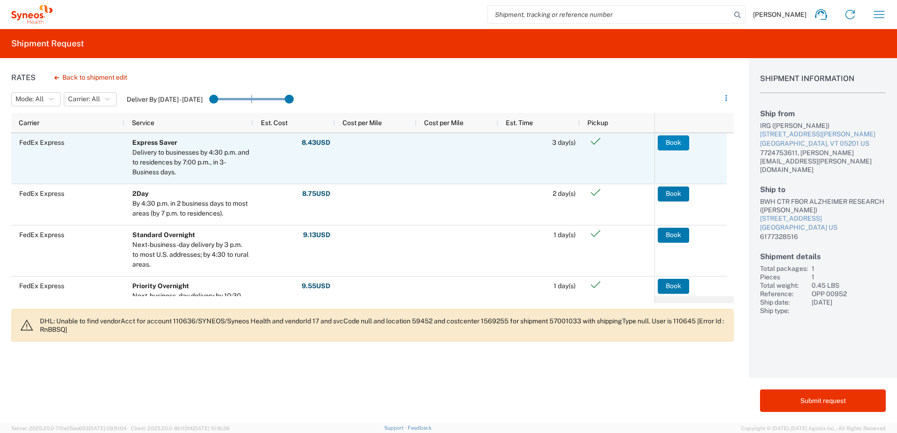
click at [678, 144] on button "Book" at bounding box center [673, 143] width 31 height 15
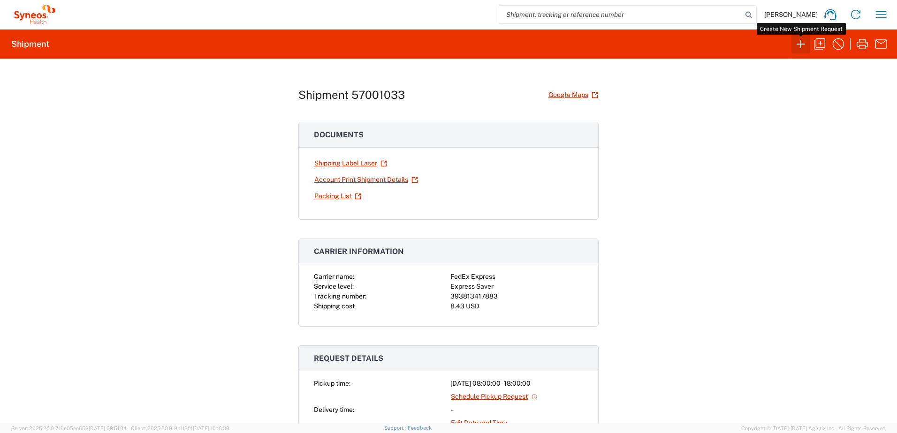
click at [801, 45] on icon "button" at bounding box center [800, 44] width 15 height 15
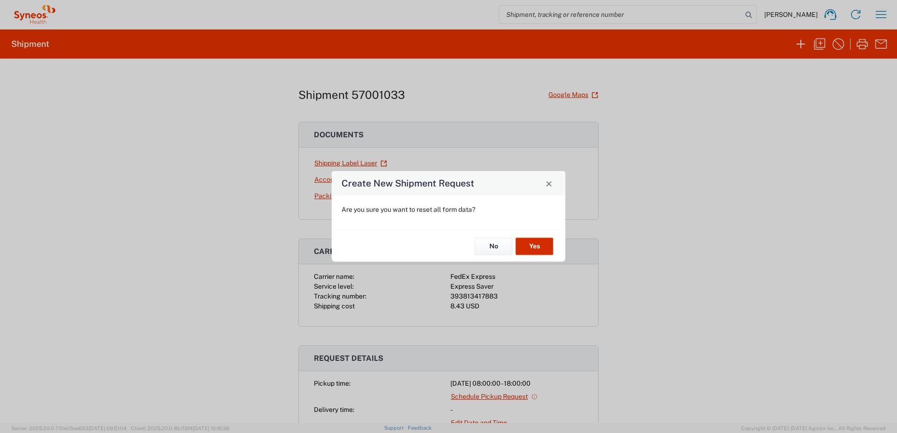
click at [533, 252] on button "Yes" at bounding box center [535, 246] width 38 height 17
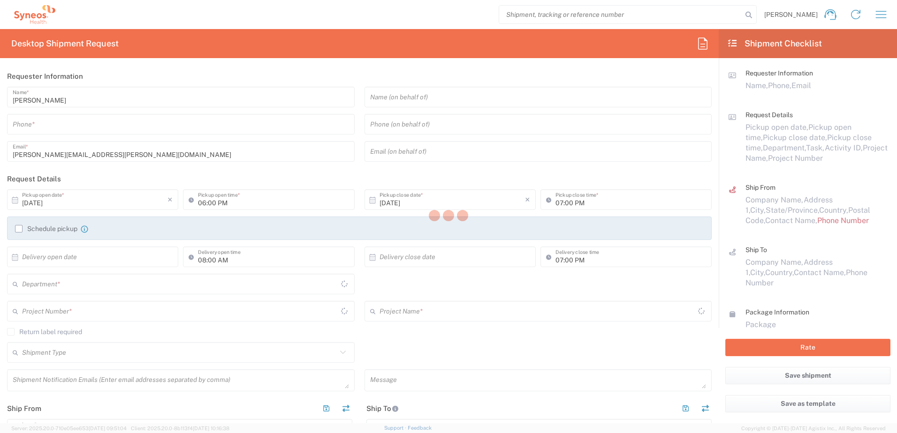
type input "[US_STATE]"
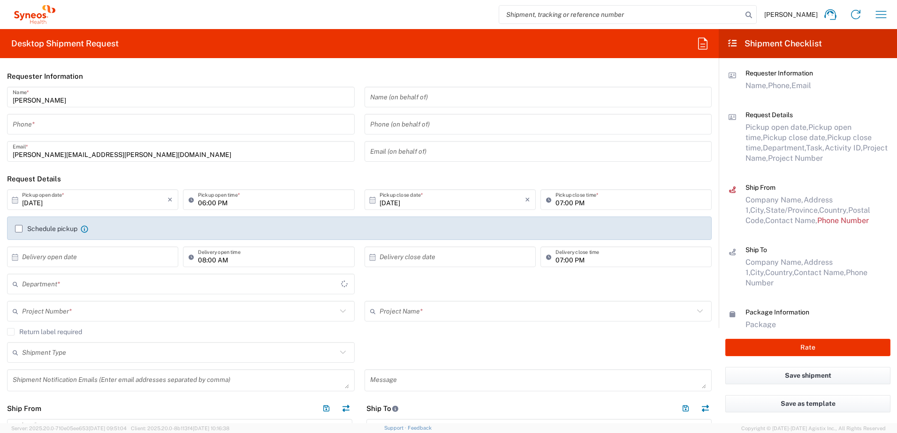
type input "3190"
click at [123, 118] on input "tel" at bounding box center [181, 124] width 336 height 16
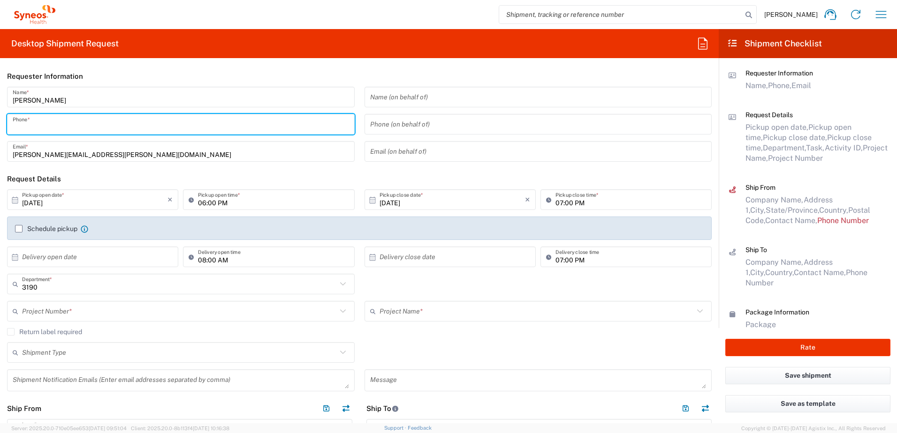
type input "3035422248"
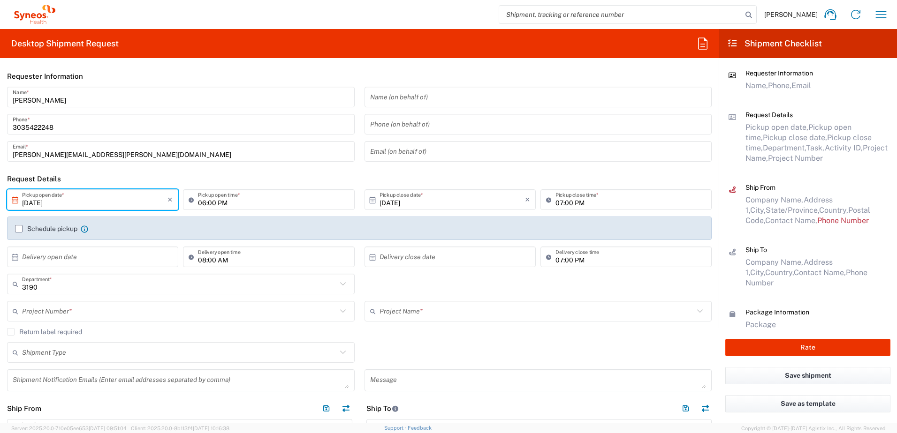
click at [42, 195] on input "[DATE]" at bounding box center [94, 200] width 145 height 16
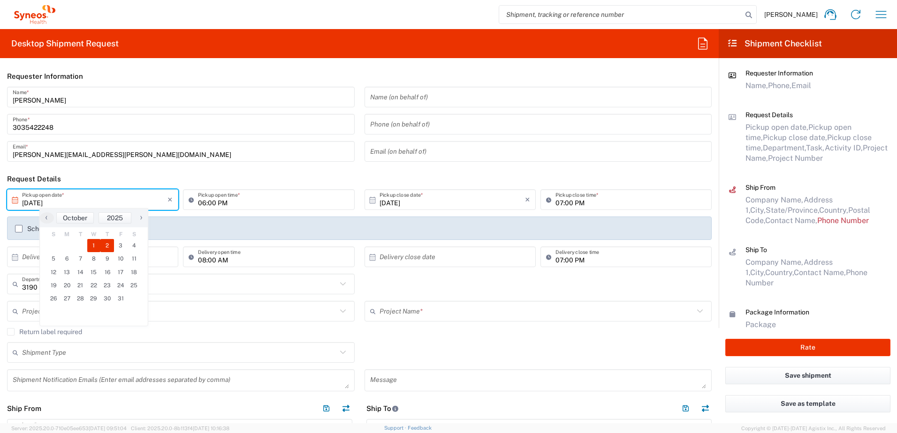
click at [110, 250] on span "2" at bounding box center [107, 245] width 14 height 13
type input "[DATE]"
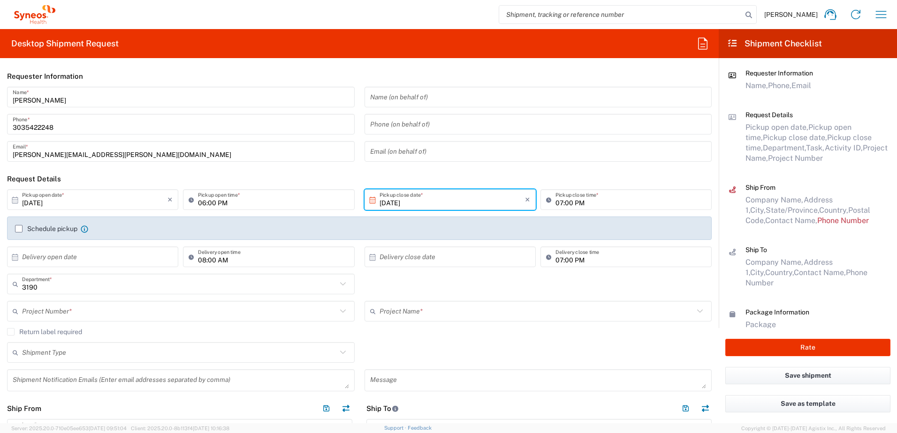
click at [206, 203] on input "06:00 PM" at bounding box center [273, 200] width 151 height 16
click at [228, 202] on input "08:00 PM" at bounding box center [273, 200] width 151 height 16
type input "08:00 AM"
click at [564, 209] on div "07:00 PM Pickup close time *" at bounding box center [625, 200] width 171 height 21
type input "06:00 PM"
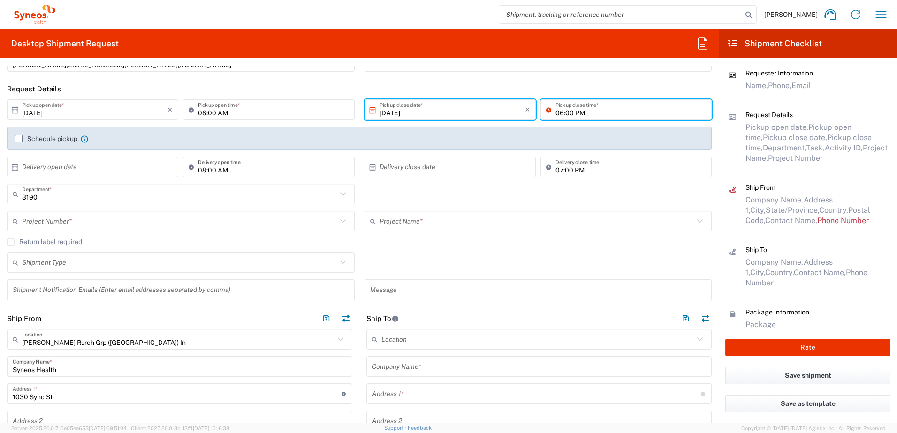
scroll to position [94, 0]
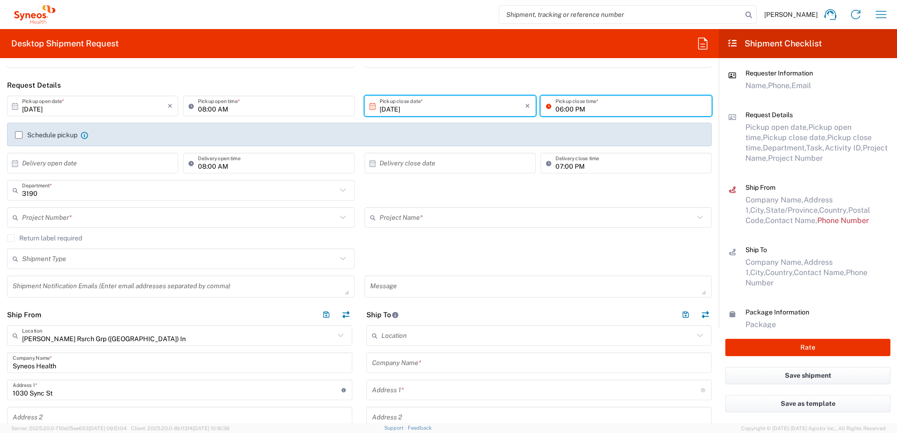
click at [60, 219] on input "text" at bounding box center [179, 218] width 315 height 16
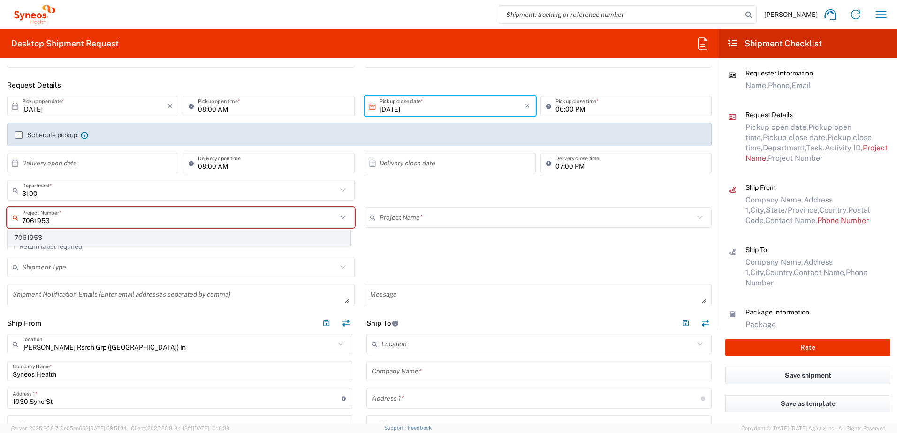
type input "7061953"
click at [61, 236] on span "7061953" at bounding box center [179, 238] width 342 height 15
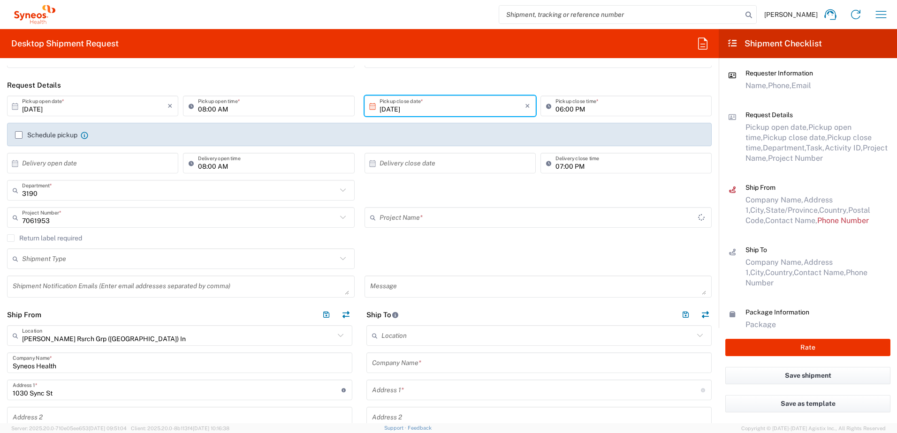
type input "802-ALX-002"
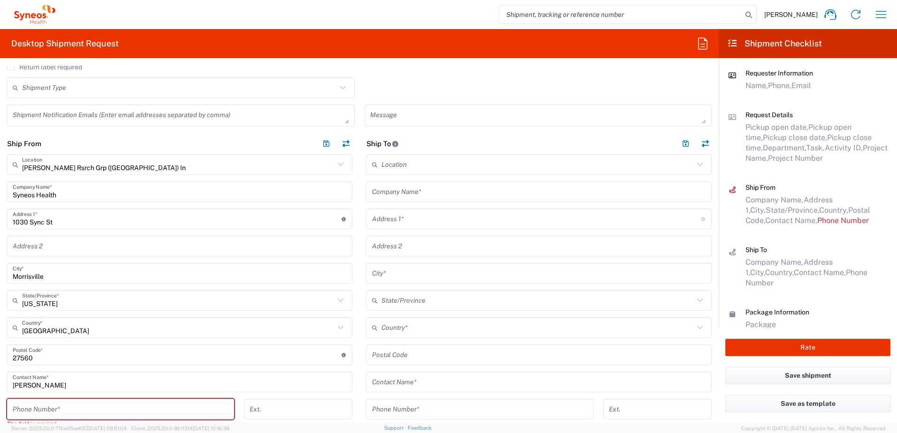
scroll to position [281, 0]
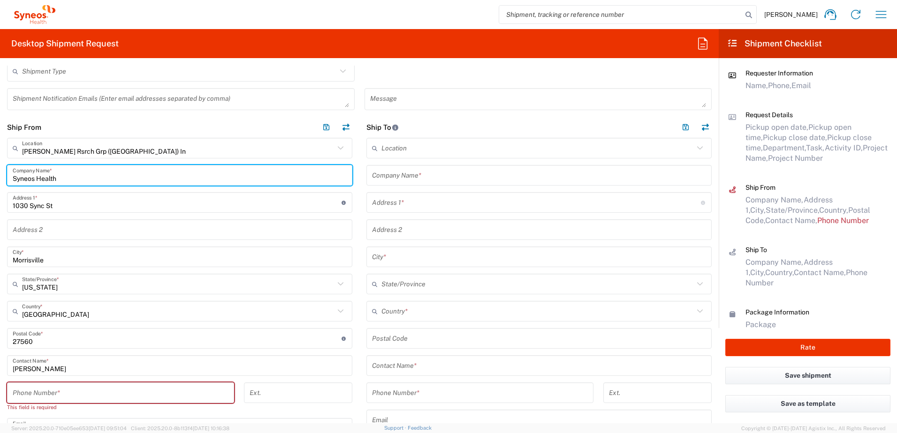
drag, startPoint x: 64, startPoint y: 176, endPoint x: -80, endPoint y: 181, distance: 144.1
click at [0, 181] on html "[PERSON_NAME] Home Shipment estimator Shipment tracking Desktop shipment reques…" at bounding box center [448, 216] width 897 height 433
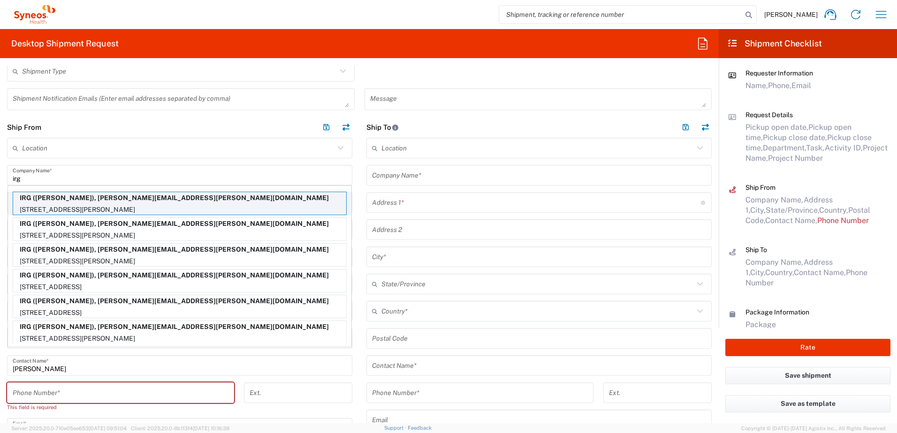
click at [193, 205] on p "[STREET_ADDRESS][PERSON_NAME]" at bounding box center [179, 210] width 333 height 12
type input "IRG"
type input "[STREET_ADDRESS][PERSON_NAME]"
type input "MINEOLA"
type input "[US_STATE]"
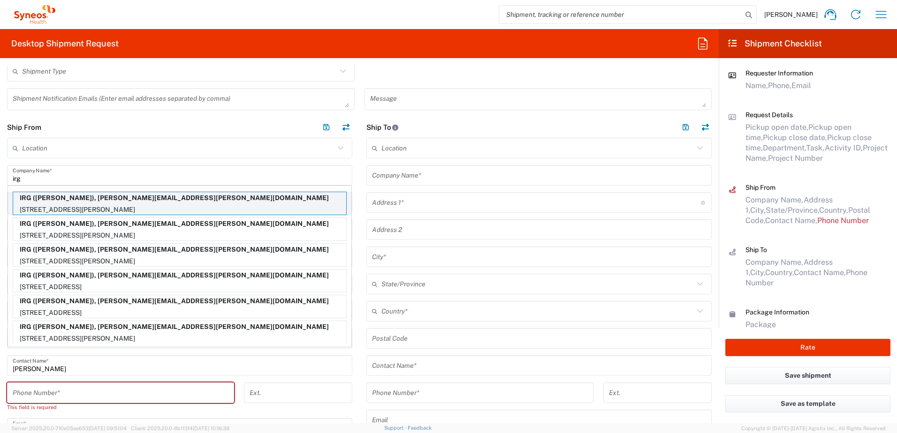
type input "11501"
type input "[PERSON_NAME]"
type input "2123052077"
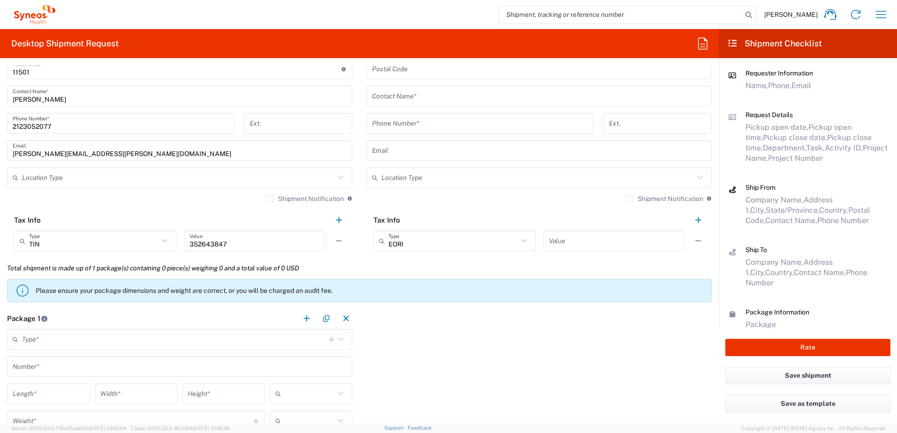
scroll to position [704, 0]
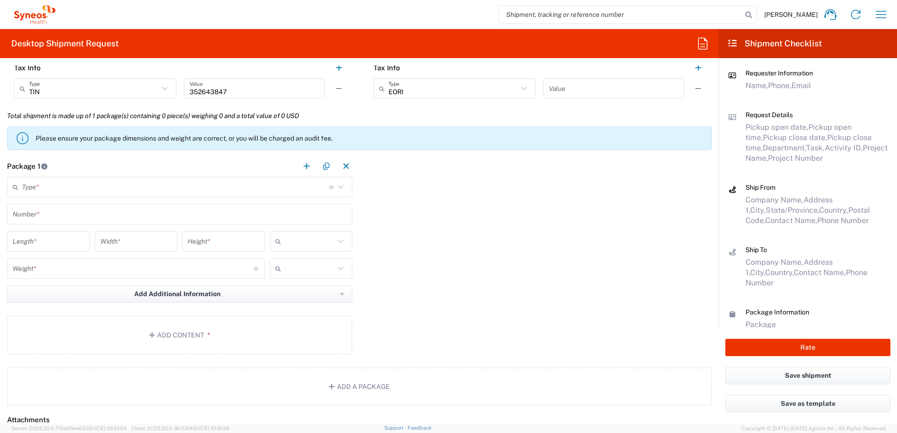
click at [66, 190] on input "text" at bounding box center [175, 187] width 307 height 16
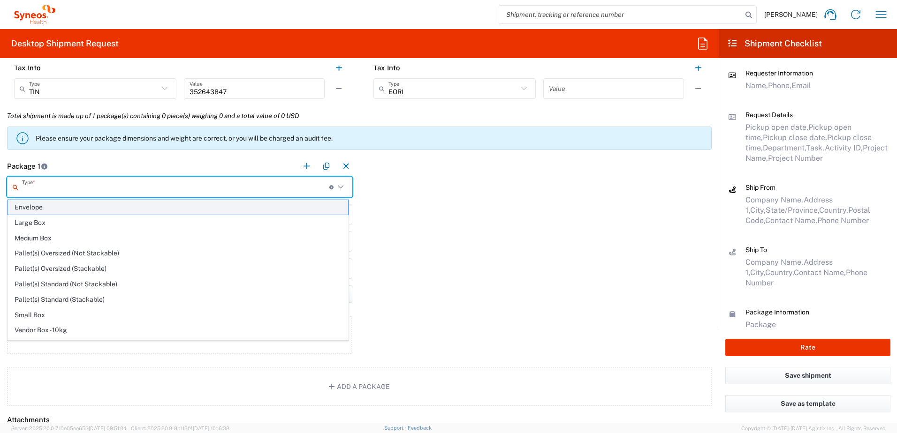
click at [94, 211] on span "Envelope" at bounding box center [178, 207] width 340 height 15
type input "Envelope"
type input "1"
type input "9.5"
type input "12.5"
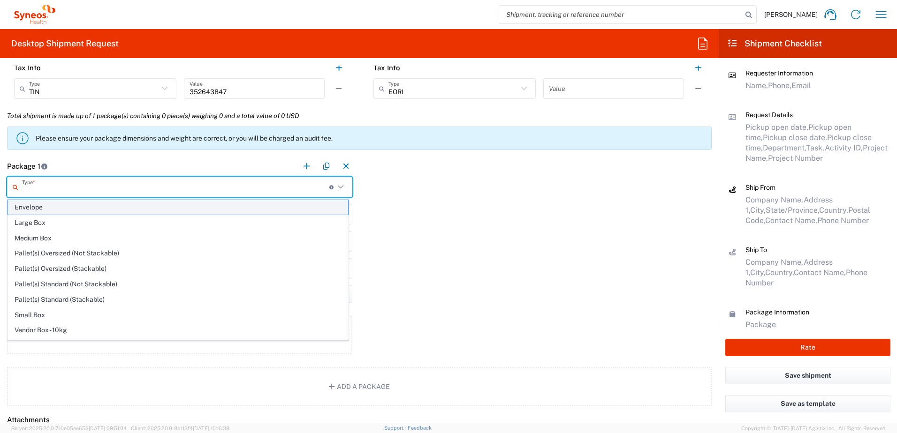
type input "0.25"
type input "in"
type input "0.45"
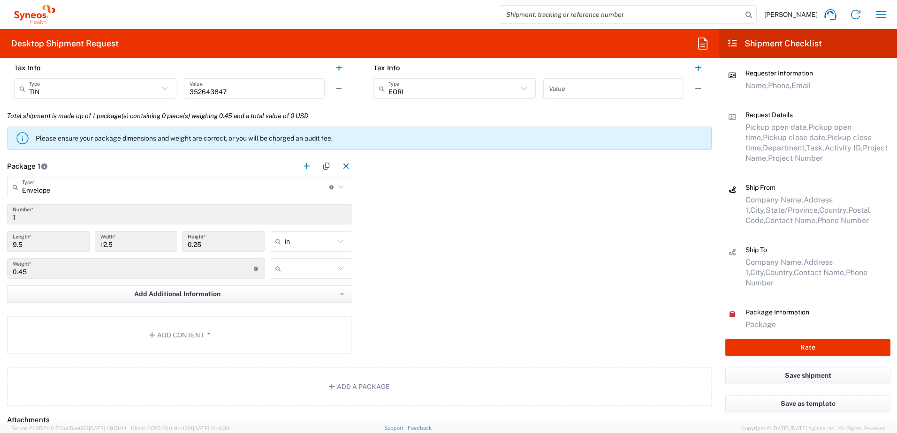
click at [307, 268] on input "text" at bounding box center [310, 268] width 50 height 15
click at [305, 302] on span "lbs" at bounding box center [308, 304] width 80 height 15
type input "lbs"
click at [193, 326] on button "Add Content *" at bounding box center [179, 335] width 345 height 38
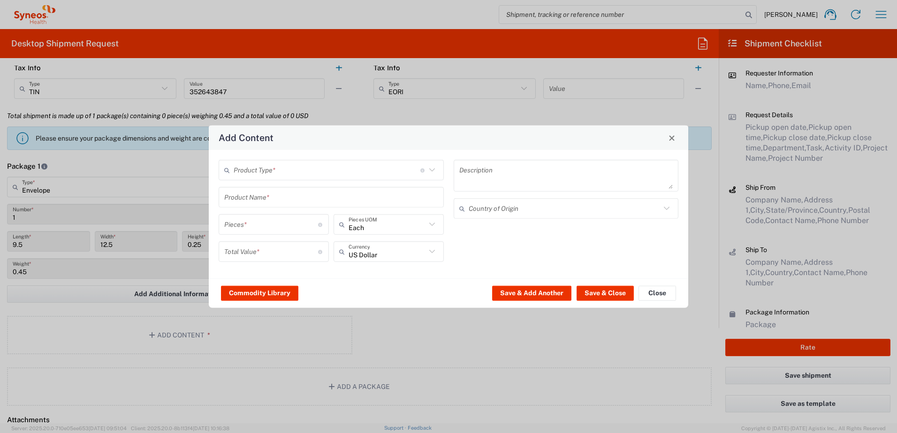
click at [265, 173] on input "text" at bounding box center [327, 170] width 187 height 16
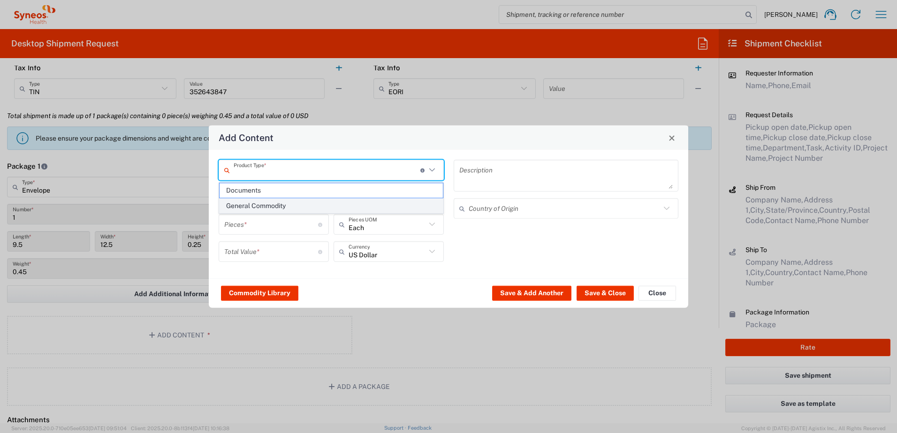
click at [268, 199] on span "General Commodity" at bounding box center [331, 206] width 223 height 15
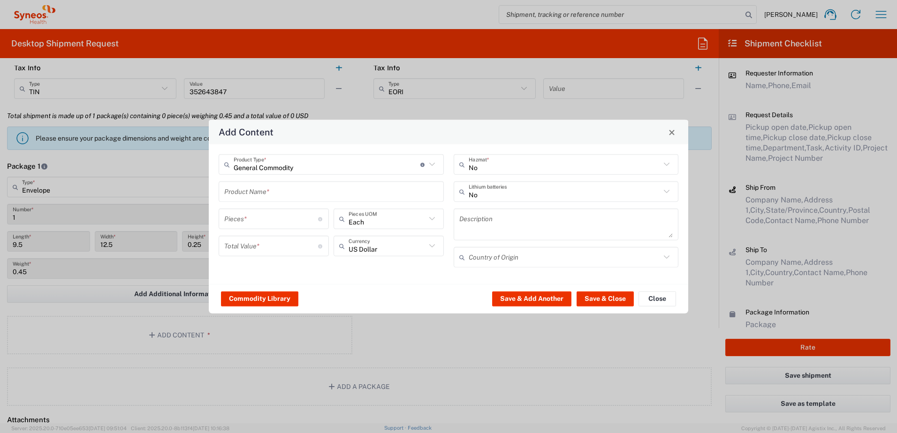
type input "General Commodity"
drag, startPoint x: 271, startPoint y: 159, endPoint x: 270, endPoint y: 164, distance: 5.2
click at [270, 160] on input "General Commodity" at bounding box center [327, 164] width 187 height 16
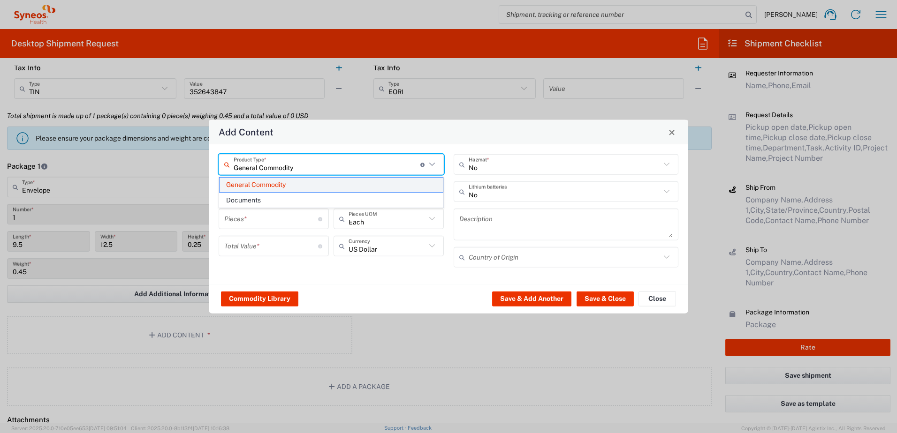
click at [269, 181] on span "General Commodity" at bounding box center [331, 185] width 223 height 15
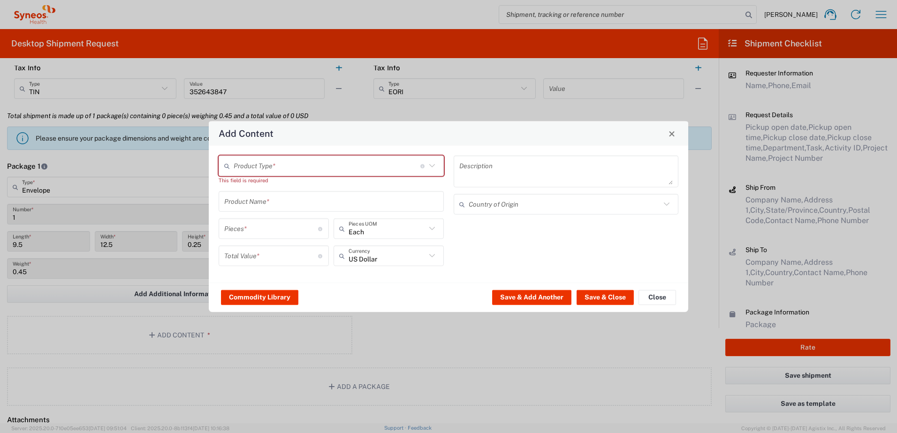
click at [272, 169] on input "text" at bounding box center [327, 166] width 187 height 16
click at [279, 188] on span "Documents" at bounding box center [331, 186] width 223 height 15
type input "Documents"
type input "1"
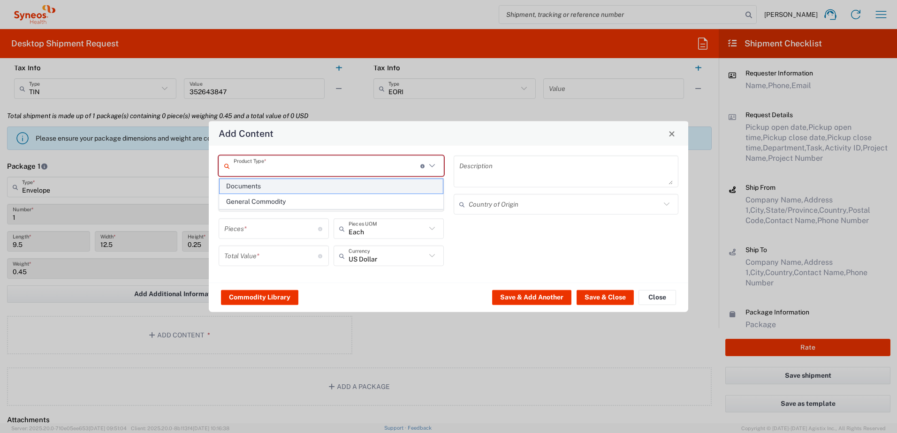
type input "1"
type textarea "Documents"
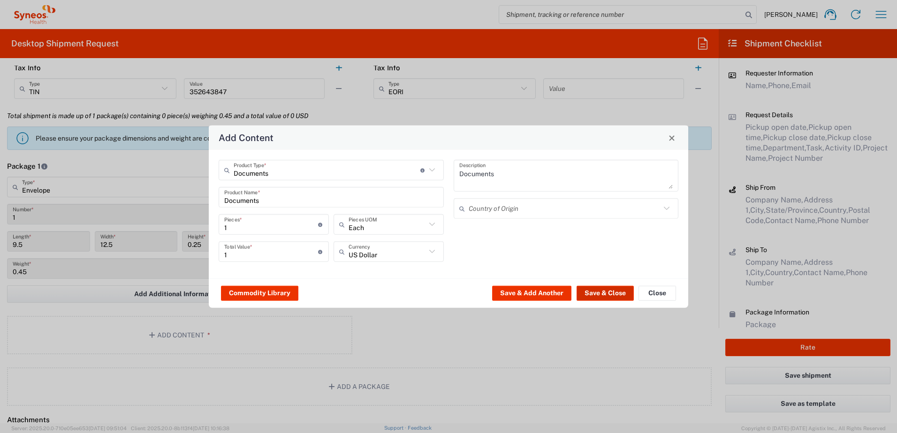
click at [603, 288] on button "Save & Close" at bounding box center [605, 293] width 57 height 15
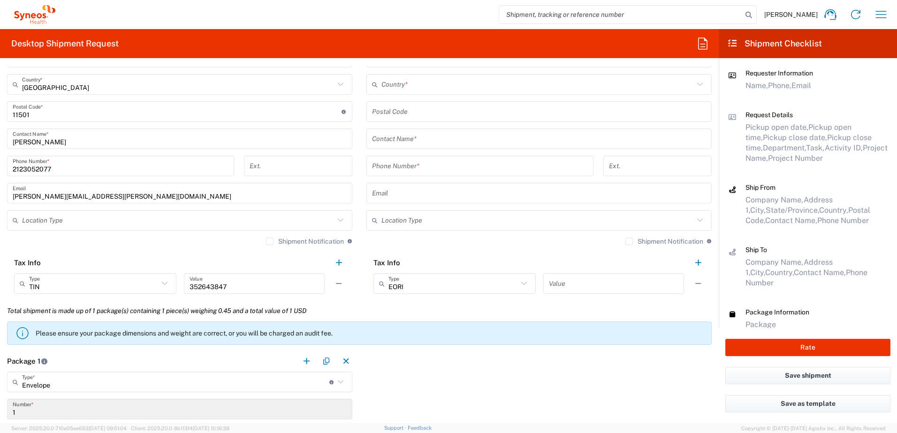
scroll to position [422, 0]
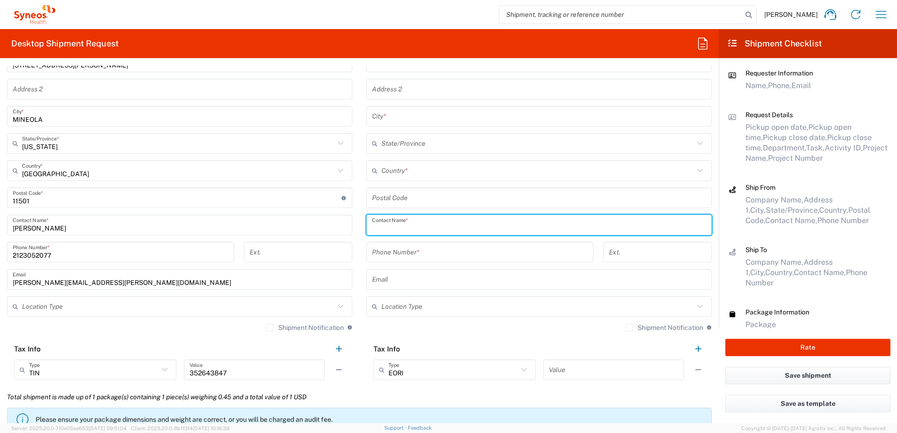
click at [398, 228] on input "text" at bounding box center [539, 225] width 334 height 16
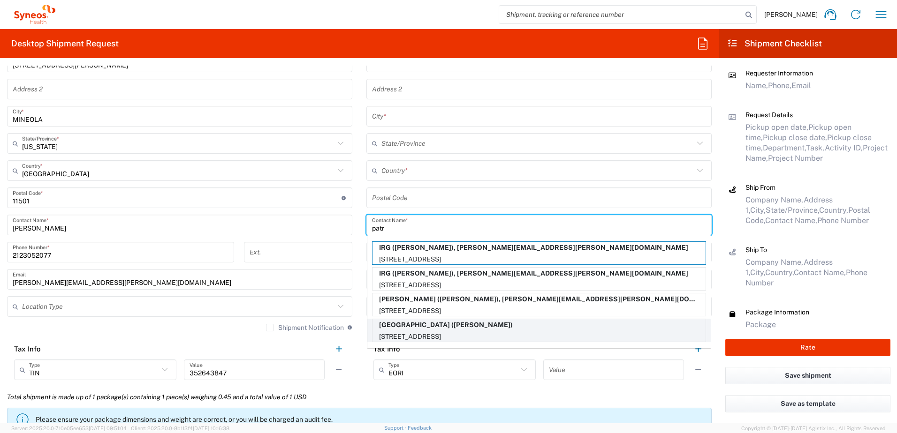
type input "patr"
click at [526, 336] on p "[STREET_ADDRESS]" at bounding box center [538, 337] width 333 height 12
type input "[GEOGRAPHIC_DATA]"
type input "[STREET_ADDRESS]"
type input "[GEOGRAPHIC_DATA]"
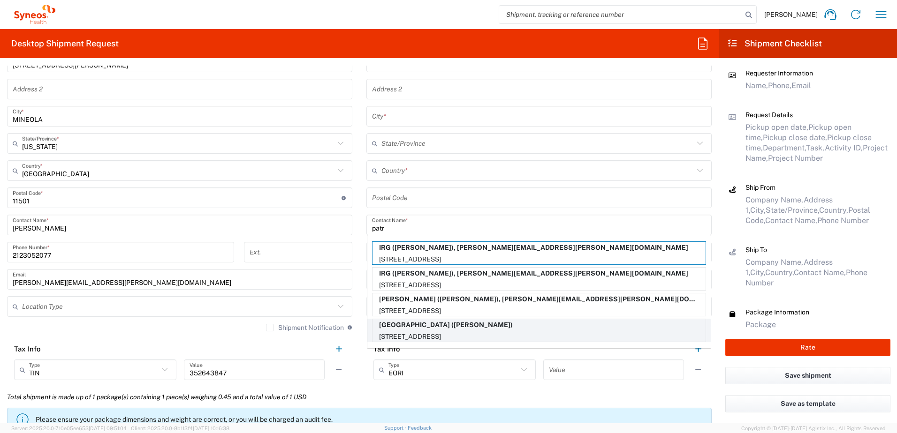
type input "[GEOGRAPHIC_DATA]"
type input "19104"
type input "[PERSON_NAME]"
type input "2156629000"
type input "[US_STATE]"
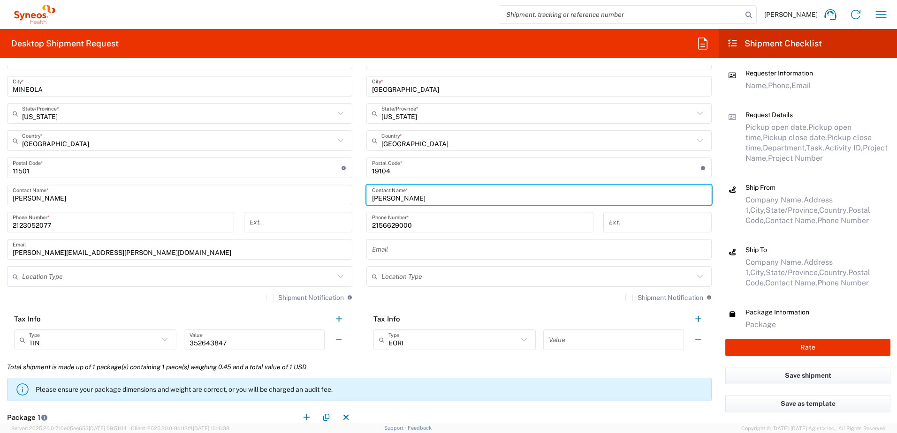
scroll to position [516, 0]
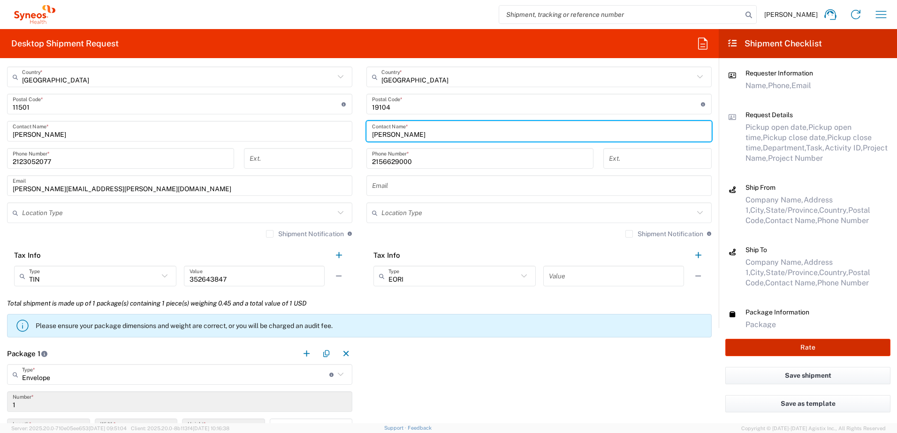
click at [796, 351] on button "Rate" at bounding box center [807, 347] width 165 height 17
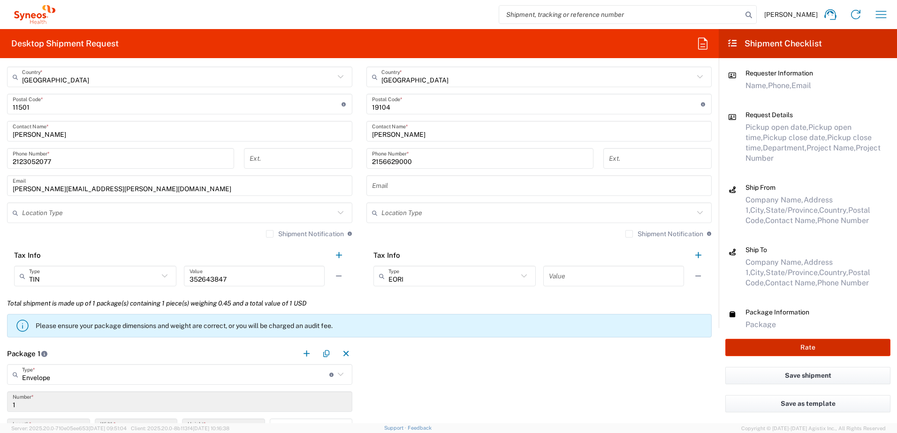
type input "7061953"
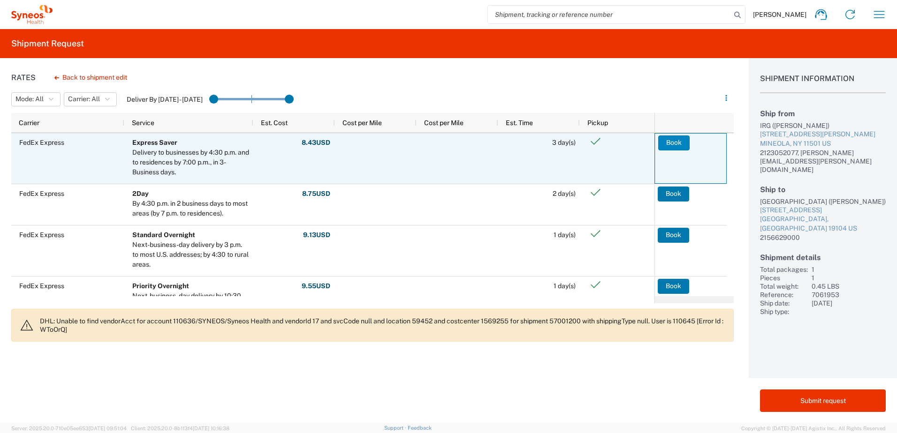
click at [670, 146] on button "Book" at bounding box center [673, 143] width 31 height 15
